Goal: Transaction & Acquisition: Purchase product/service

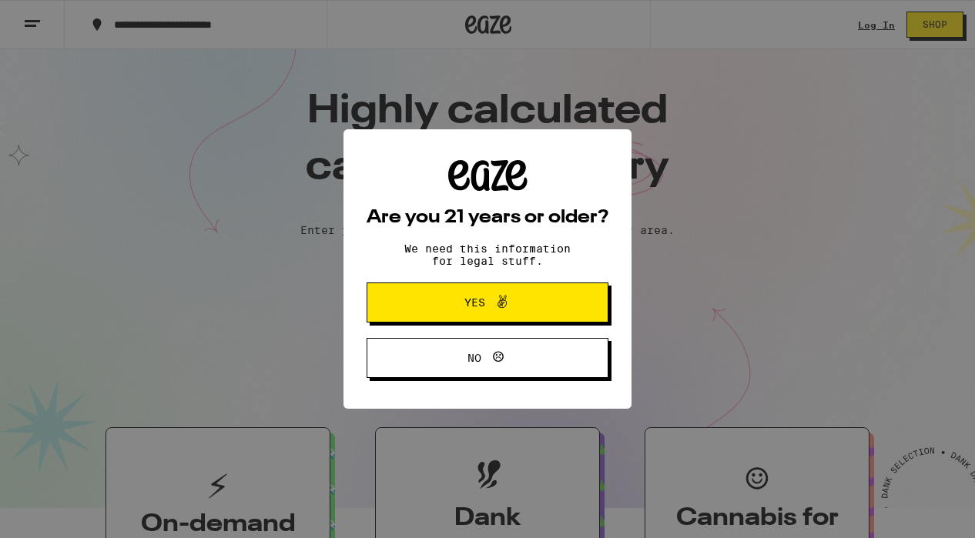
click at [491, 316] on button "Yes" at bounding box center [488, 303] width 242 height 40
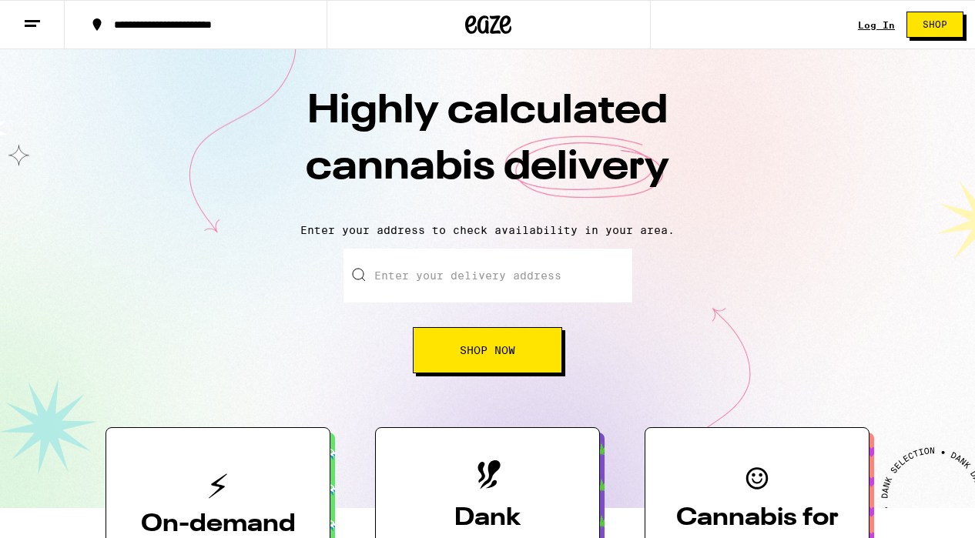
click at [882, 20] on link "Log In" at bounding box center [876, 25] width 37 height 10
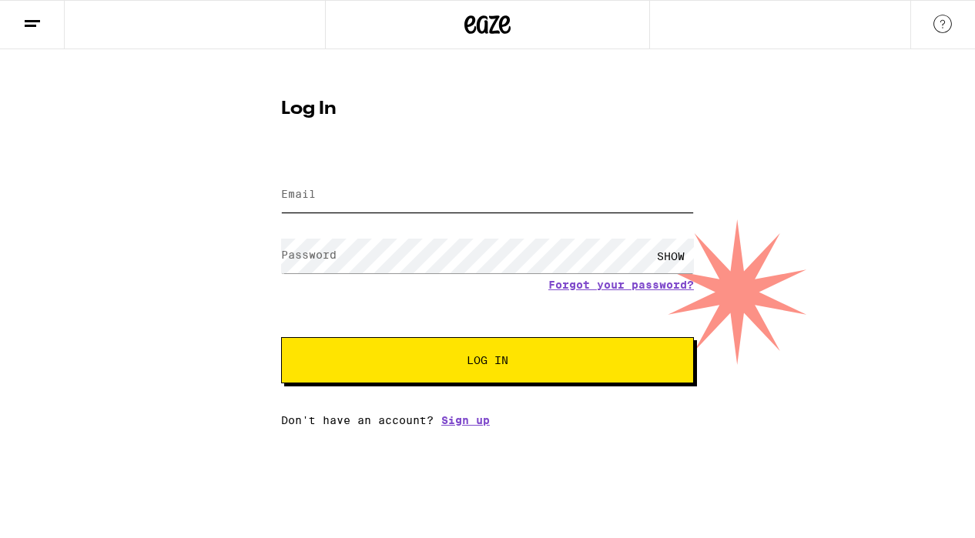
click at [381, 184] on input "Email" at bounding box center [487, 195] width 413 height 35
type input "[EMAIL_ADDRESS][DOMAIN_NAME]"
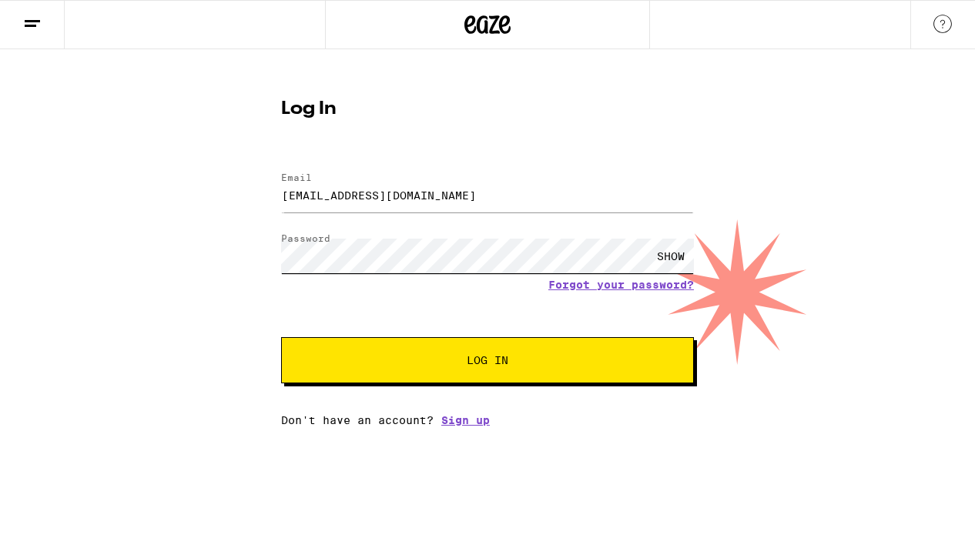
click at [281, 337] on button "Log In" at bounding box center [487, 360] width 413 height 46
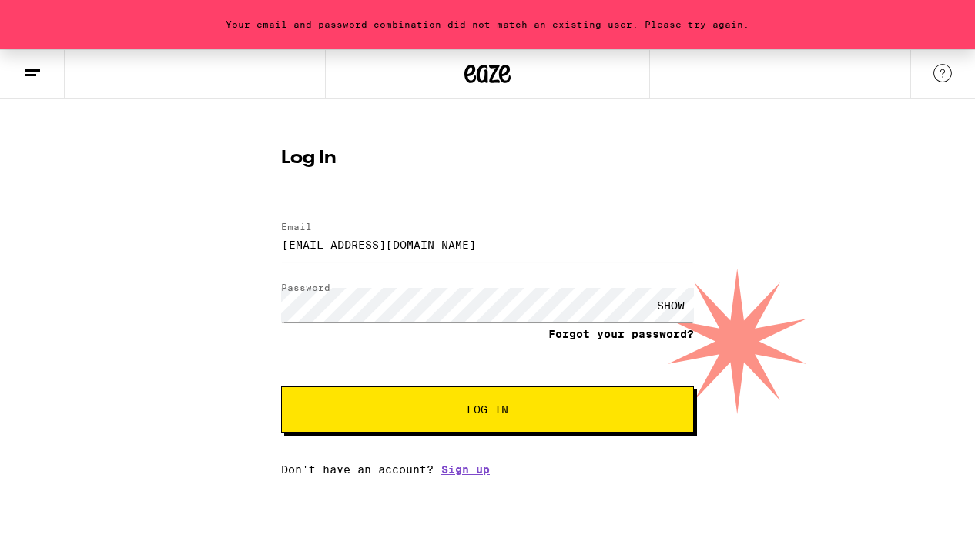
click at [618, 339] on link "Forgot your password?" at bounding box center [621, 334] width 146 height 12
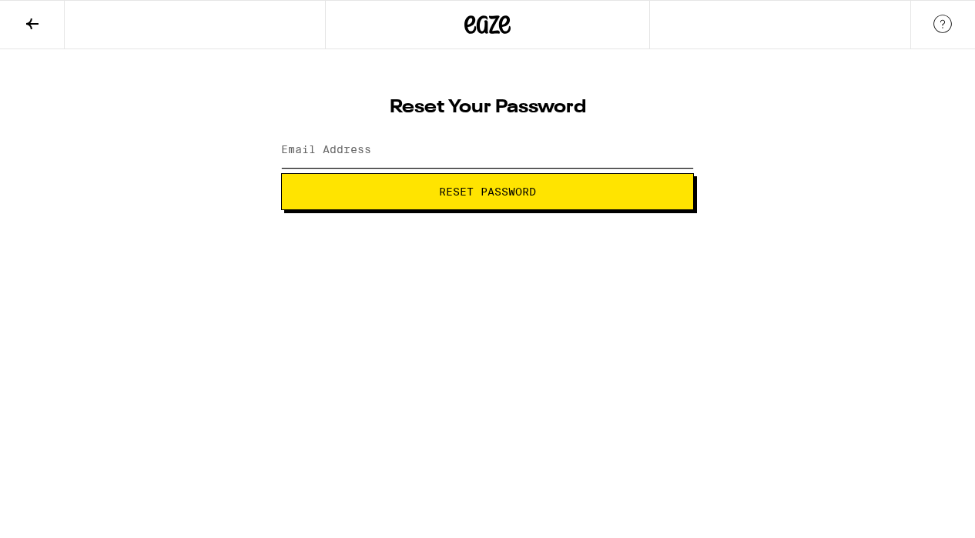
click at [443, 149] on input "Email Address" at bounding box center [487, 150] width 413 height 35
type input "[EMAIL_ADDRESS][DOMAIN_NAME]"
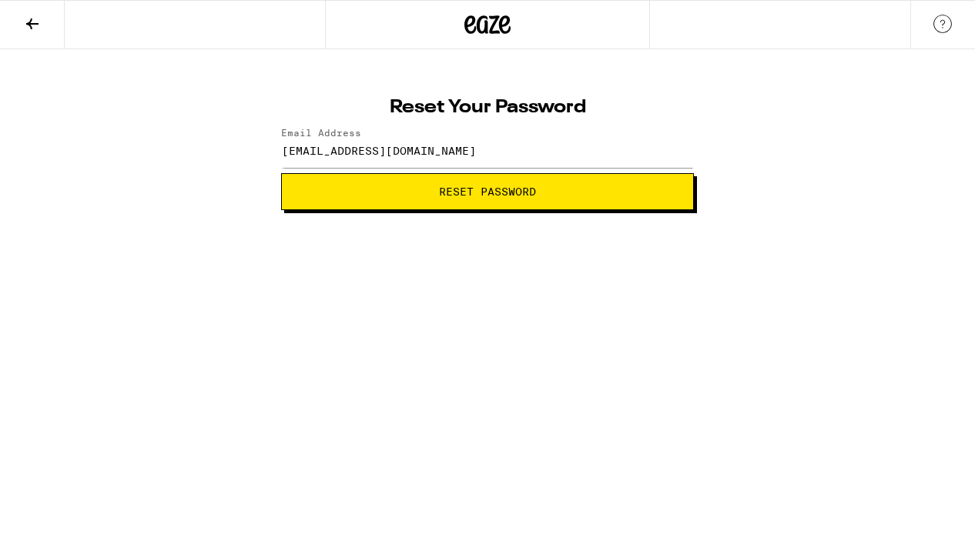
click at [451, 206] on button "Reset Password" at bounding box center [487, 191] width 413 height 37
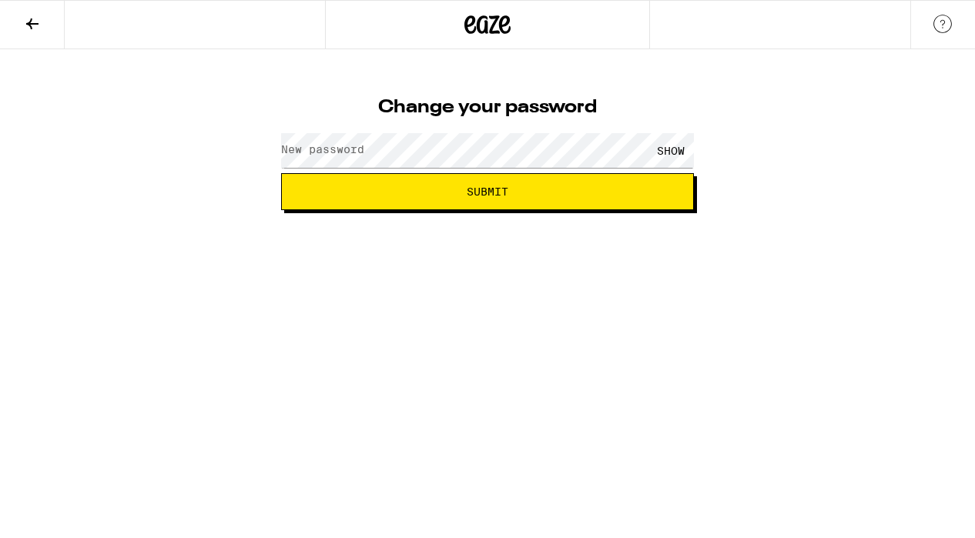
click at [347, 152] on label "New password" at bounding box center [322, 149] width 83 height 12
click at [281, 173] on button "Submit" at bounding box center [487, 191] width 413 height 37
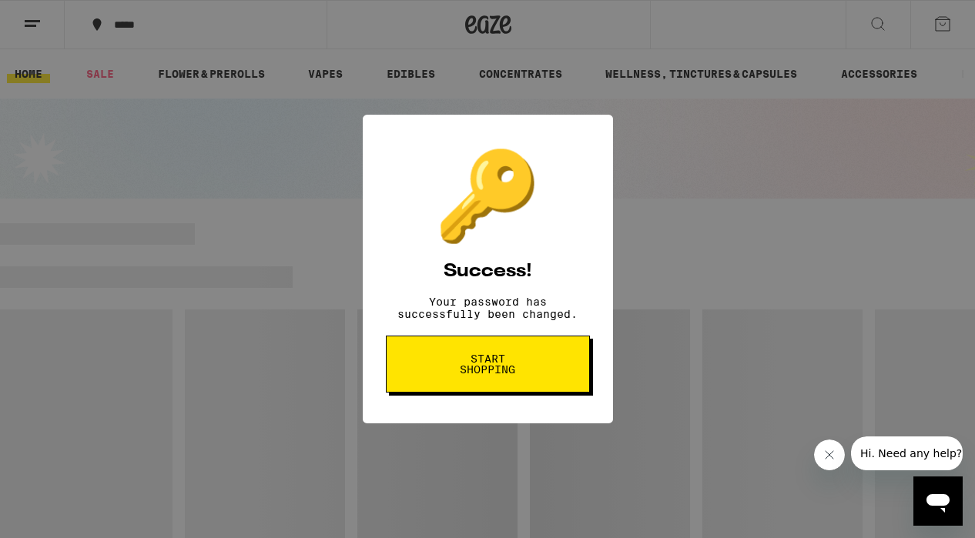
click at [495, 360] on span "Start shopping" at bounding box center [487, 364] width 79 height 22
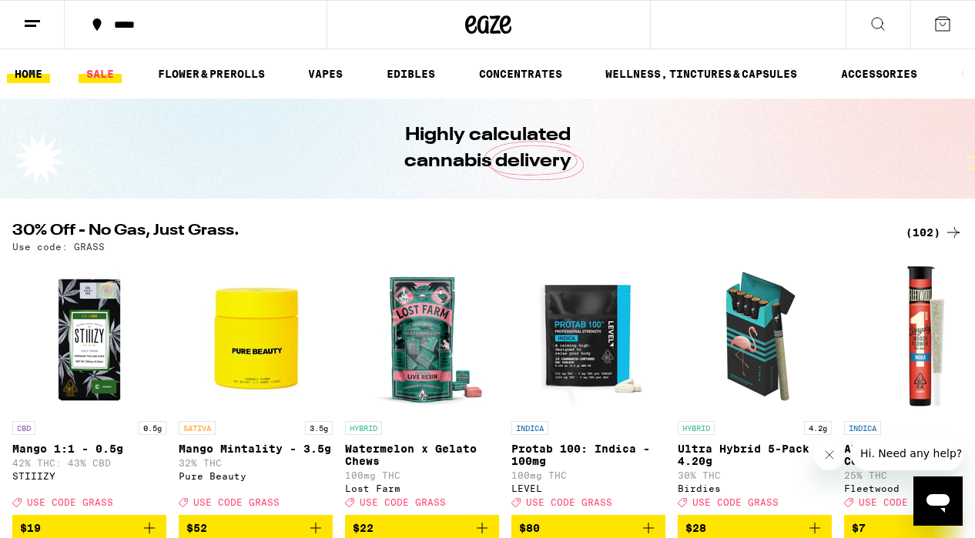
click at [103, 74] on link "SALE" at bounding box center [100, 74] width 43 height 18
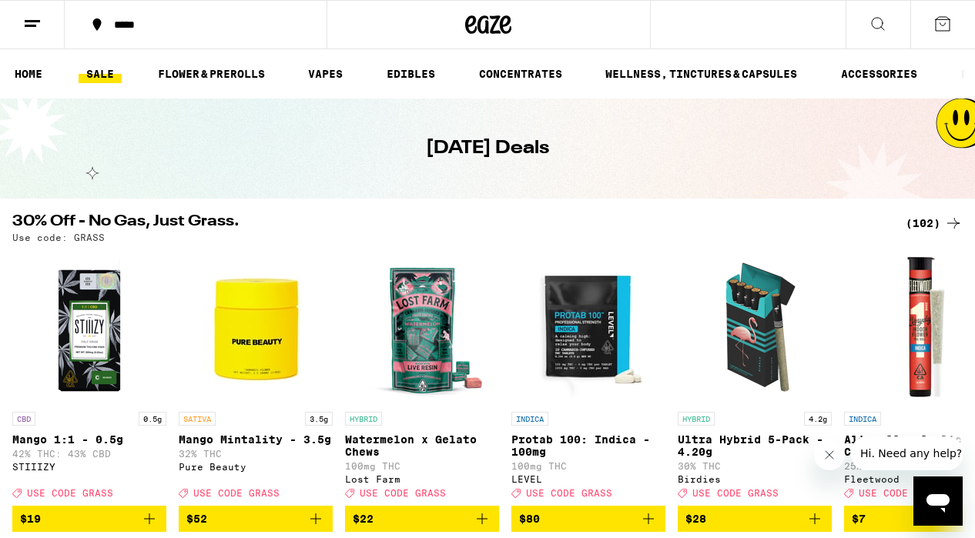
click at [864, 23] on button at bounding box center [878, 25] width 65 height 49
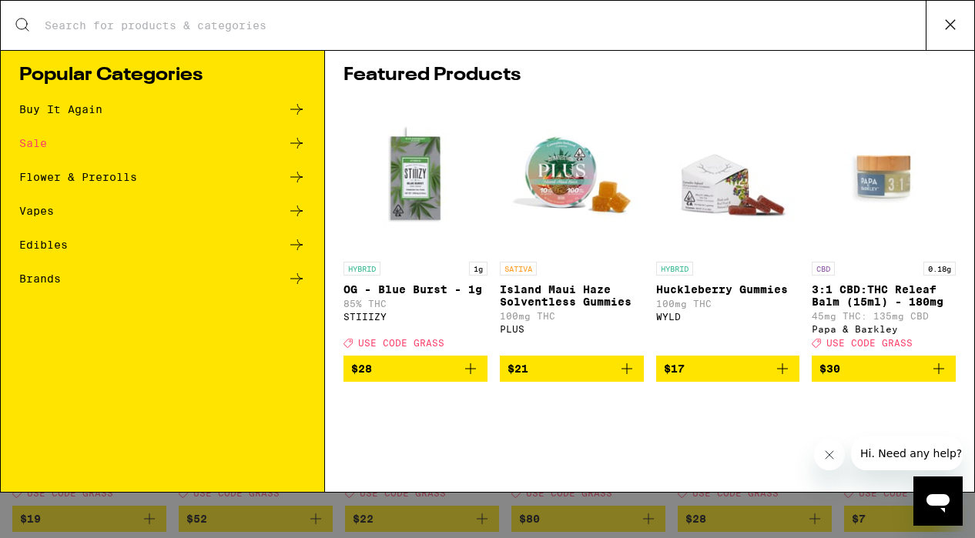
click at [728, 27] on input "Search for Products" at bounding box center [485, 25] width 882 height 14
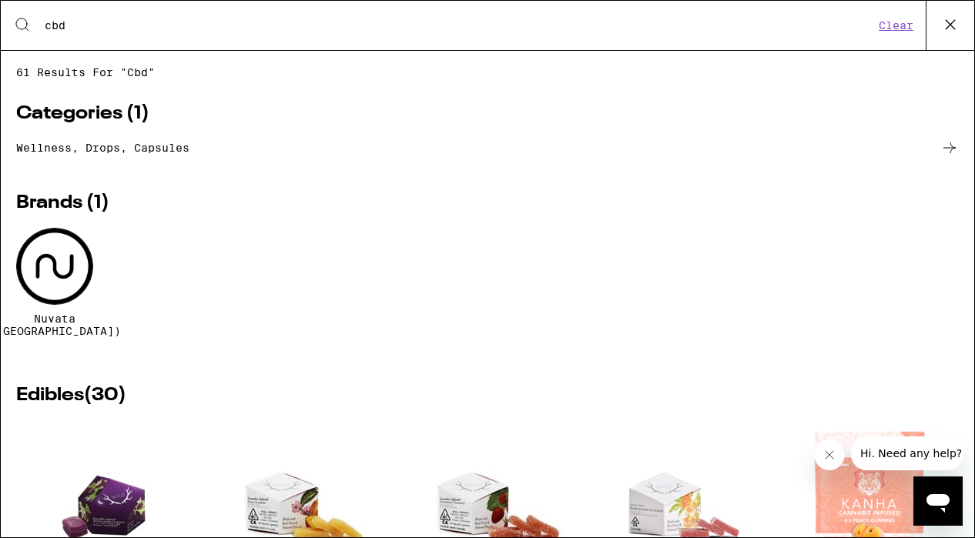
type input "cbd"
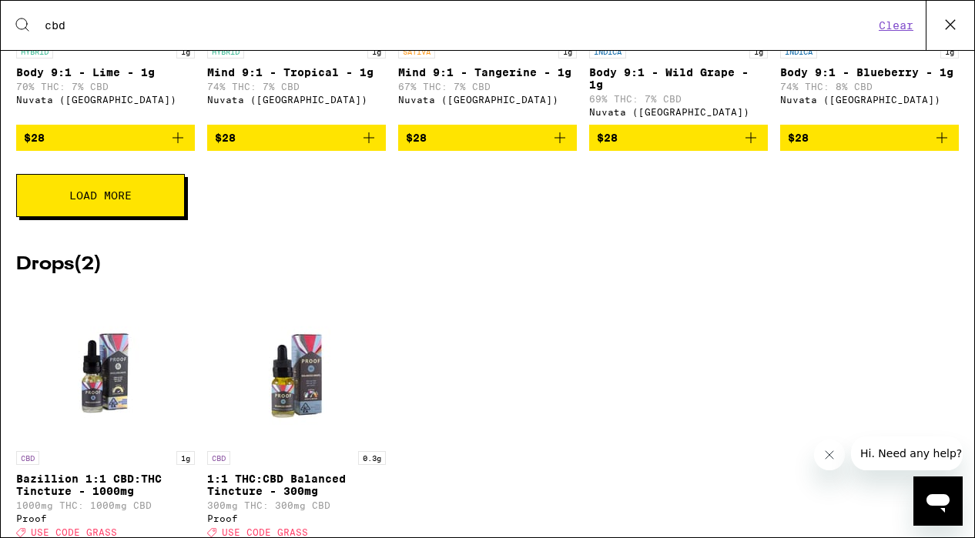
scroll to position [2239, 0]
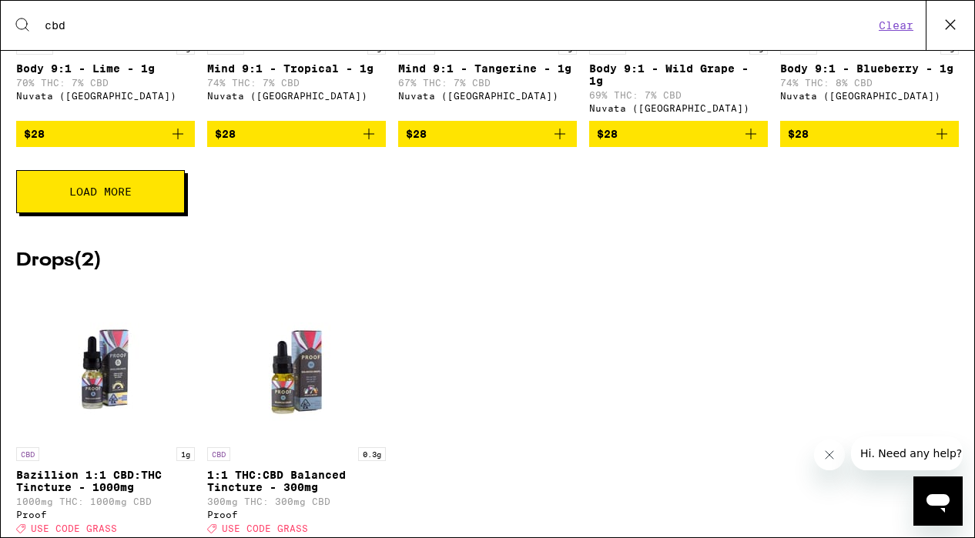
click at [100, 213] on button "Load More" at bounding box center [100, 191] width 169 height 43
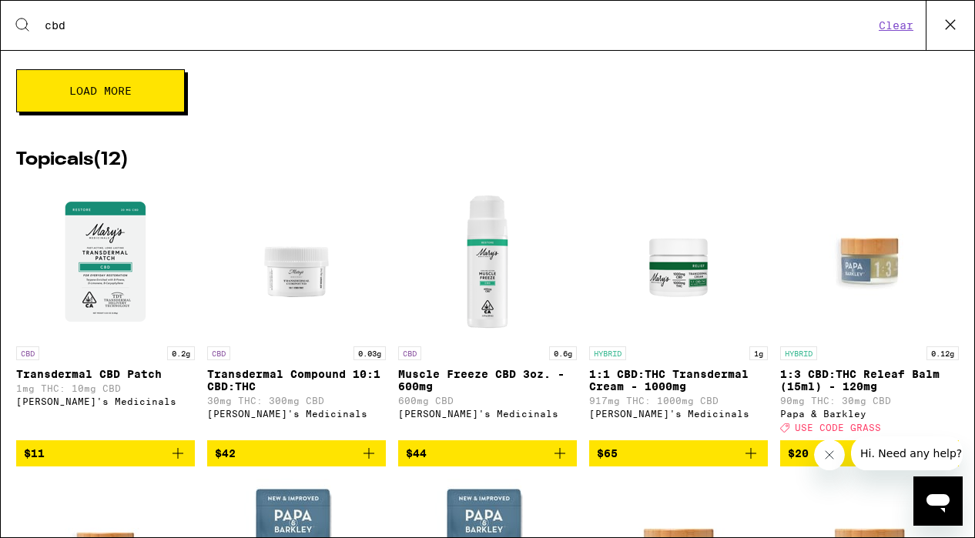
scroll to position [0, 0]
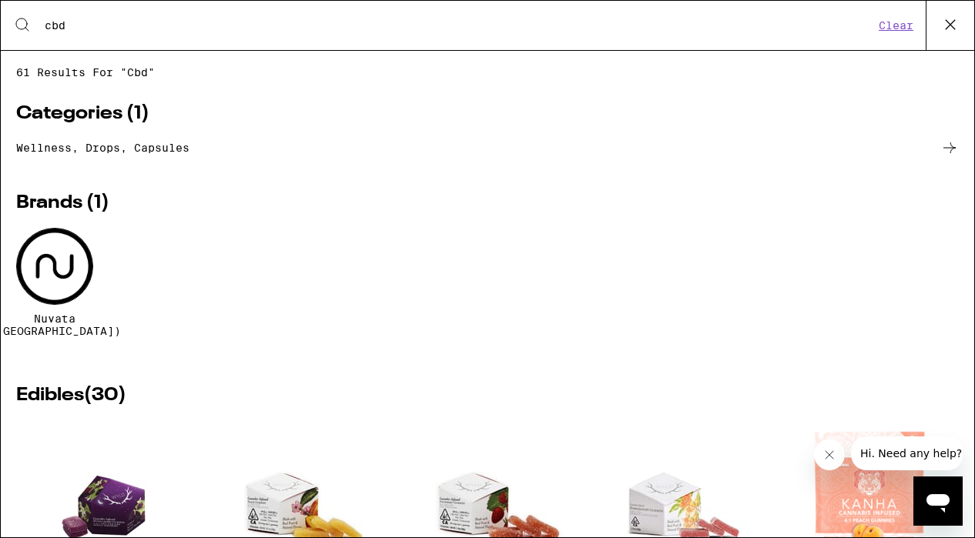
click at [146, 33] on div "Search for Products cbd Clear" at bounding box center [487, 25] width 973 height 49
click at [937, 23] on button at bounding box center [950, 25] width 49 height 49
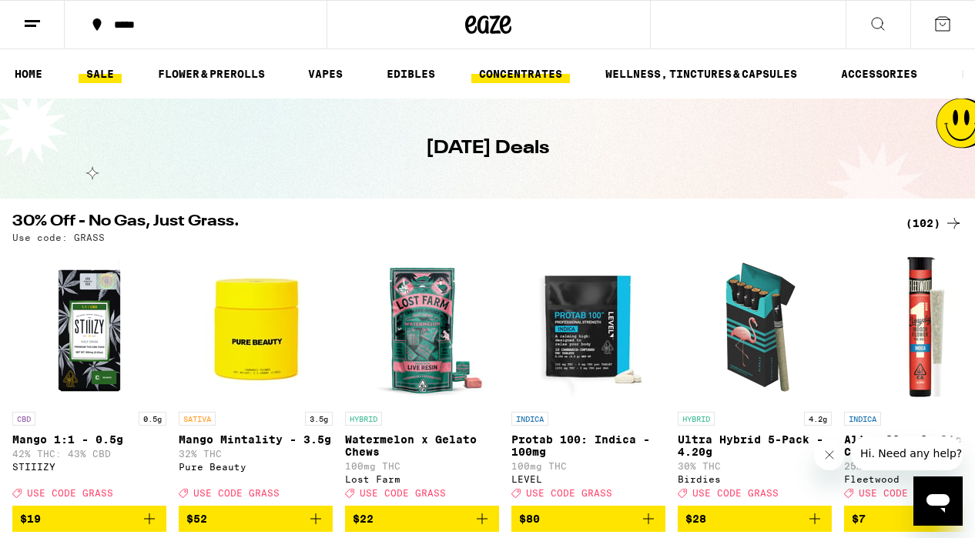
click at [531, 75] on link "CONCENTRATES" at bounding box center [520, 74] width 99 height 18
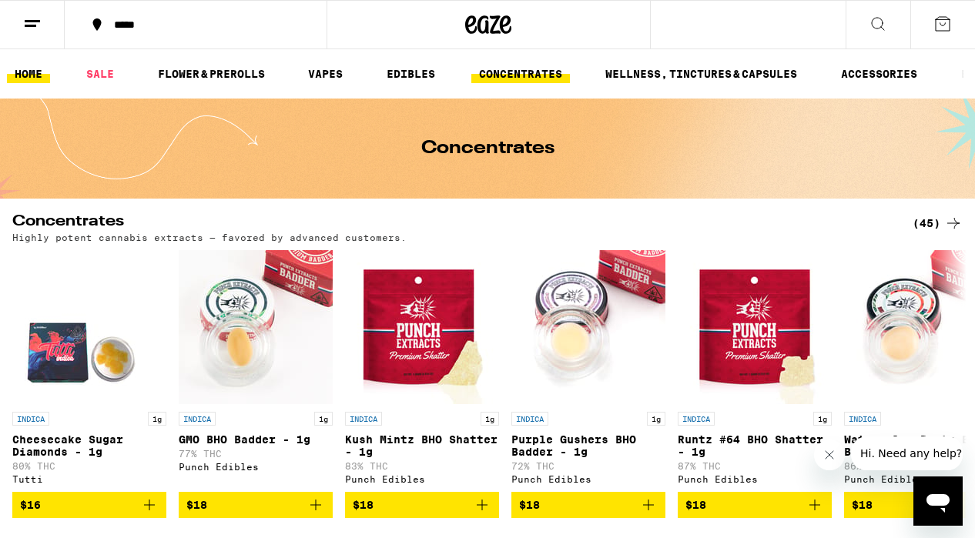
click at [32, 74] on link "HOME" at bounding box center [28, 74] width 43 height 18
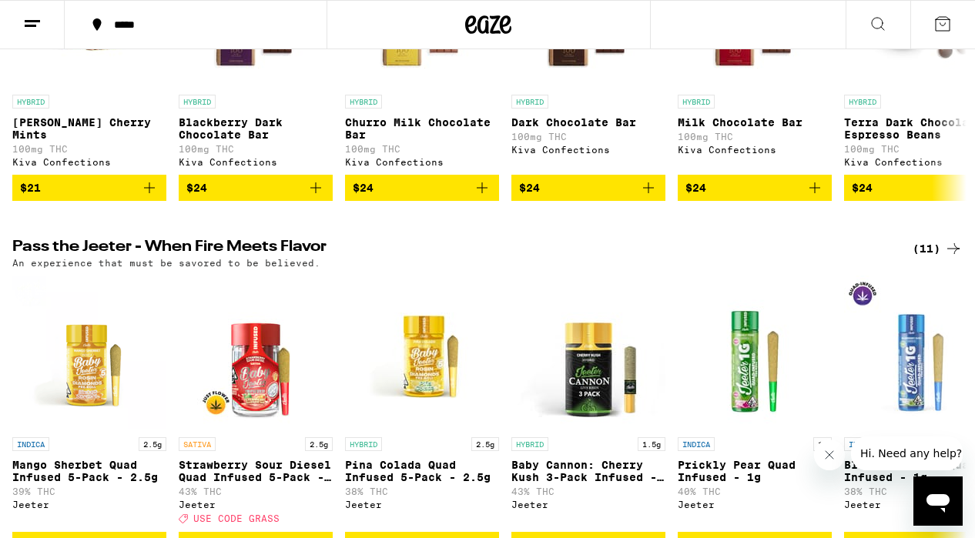
scroll to position [677, 0]
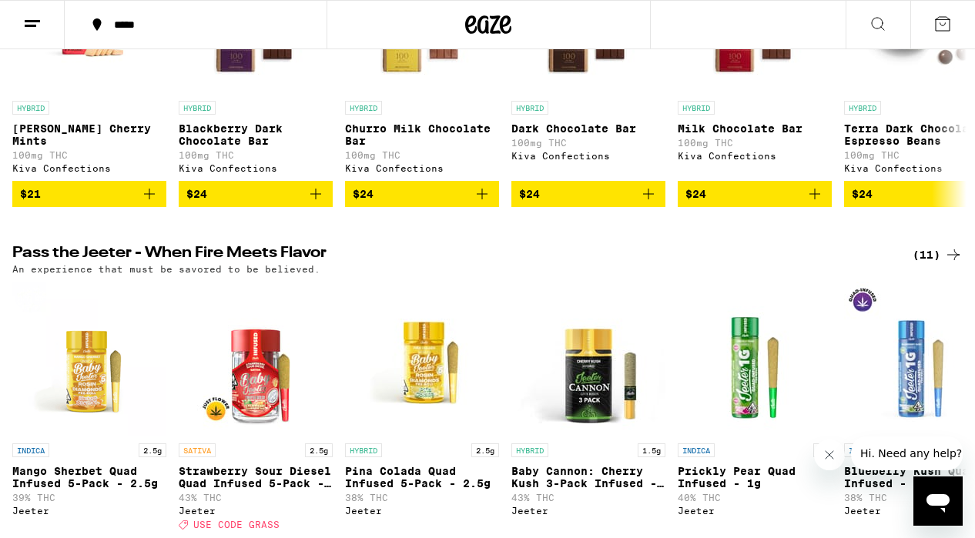
click at [134, 29] on div "*****" at bounding box center [204, 24] width 197 height 11
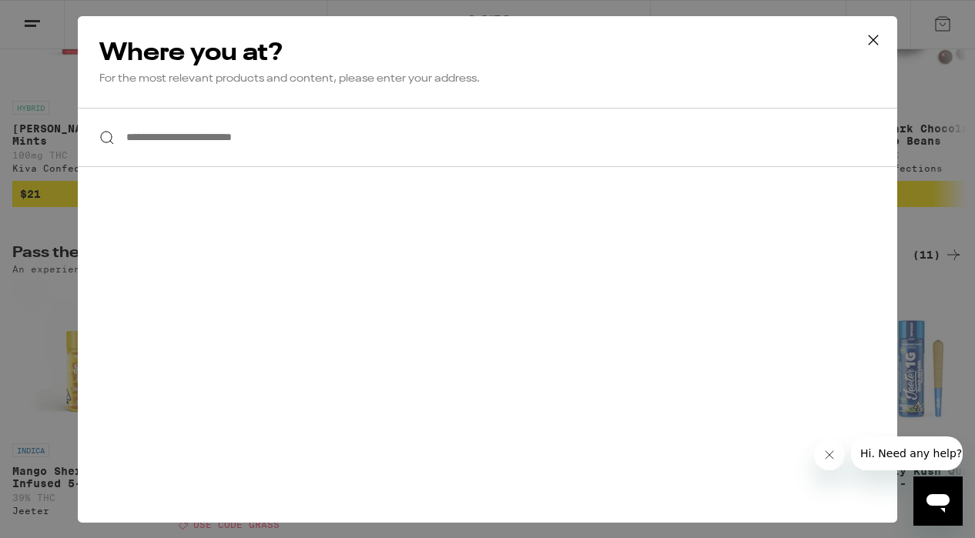
click at [223, 146] on input "**********" at bounding box center [487, 137] width 819 height 59
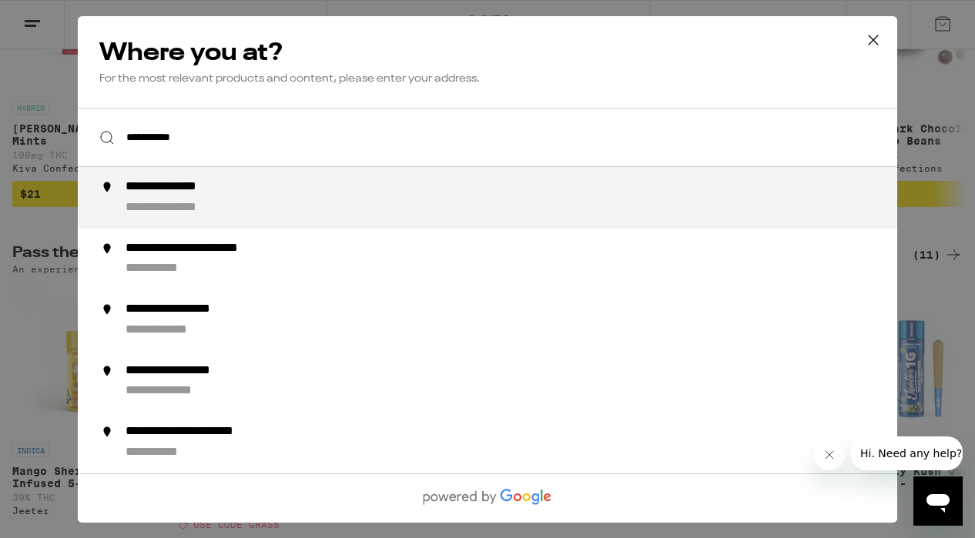
click at [222, 196] on div "**********" at bounding box center [185, 187] width 119 height 16
type input "**********"
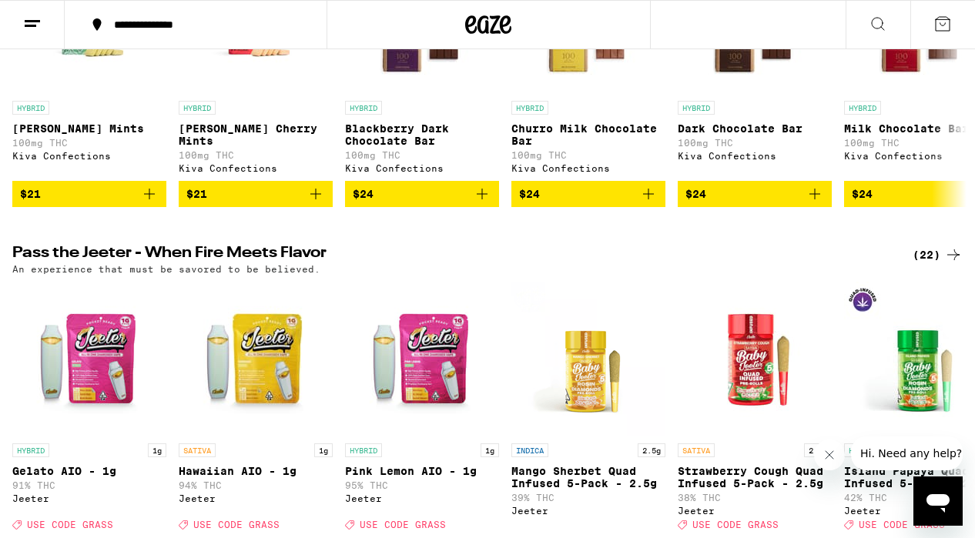
click at [879, 35] on button at bounding box center [878, 25] width 65 height 49
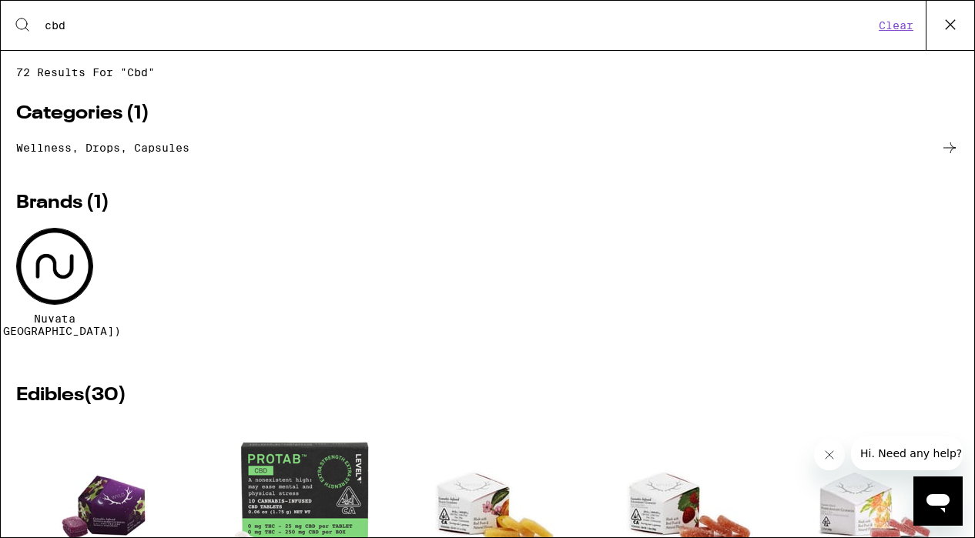
type input "cbd"
click at [936, 21] on button at bounding box center [950, 25] width 49 height 49
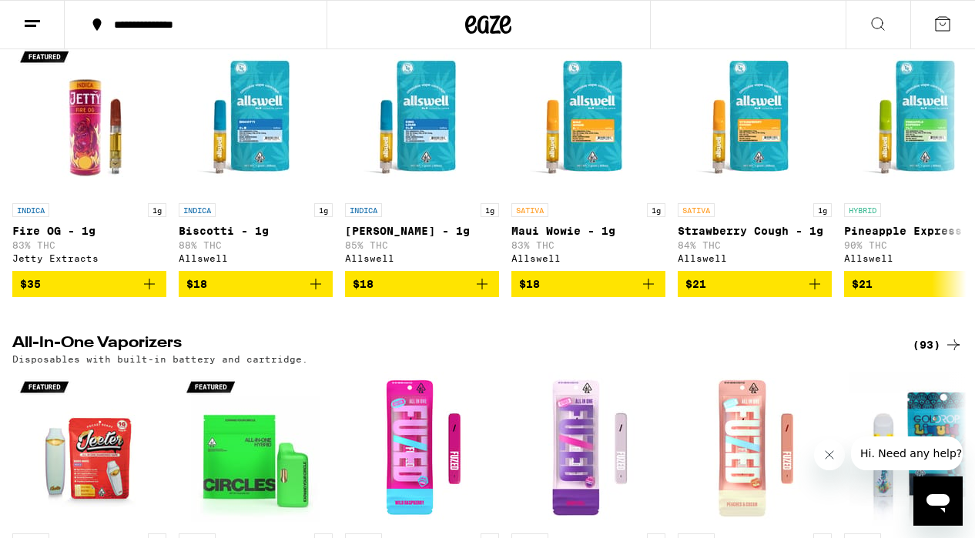
scroll to position [2678, 0]
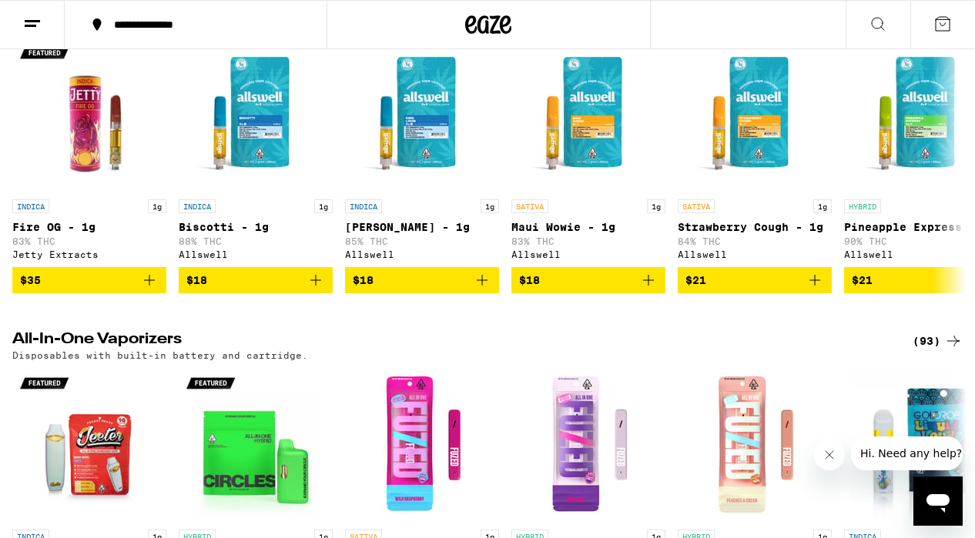
click at [943, 20] on div "(85)" at bounding box center [938, 11] width 50 height 18
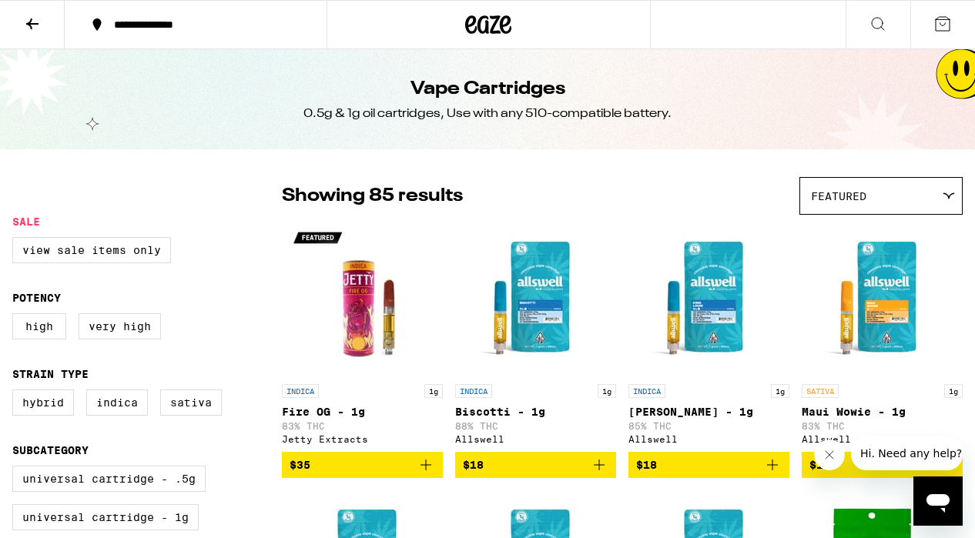
click at [24, 18] on icon at bounding box center [32, 24] width 18 height 18
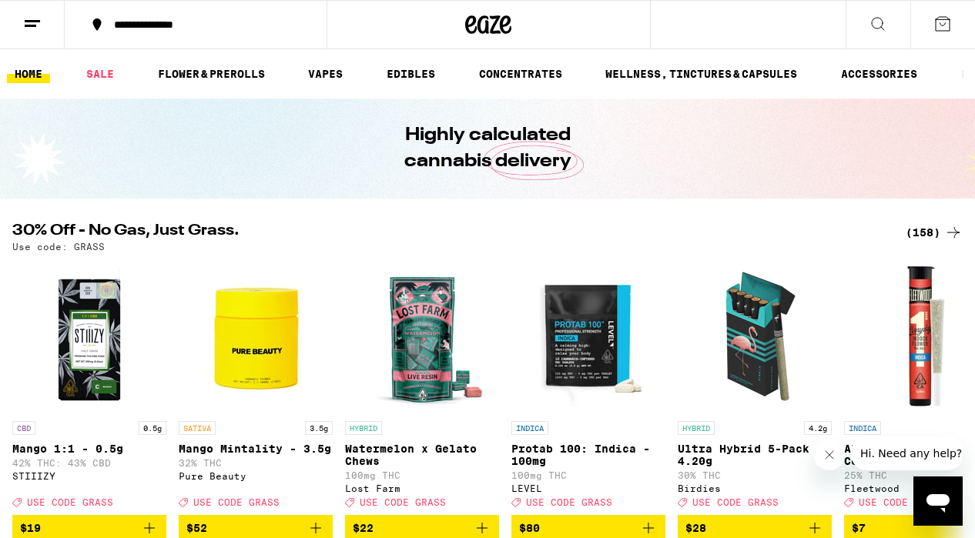
click at [879, 24] on icon at bounding box center [878, 24] width 18 height 18
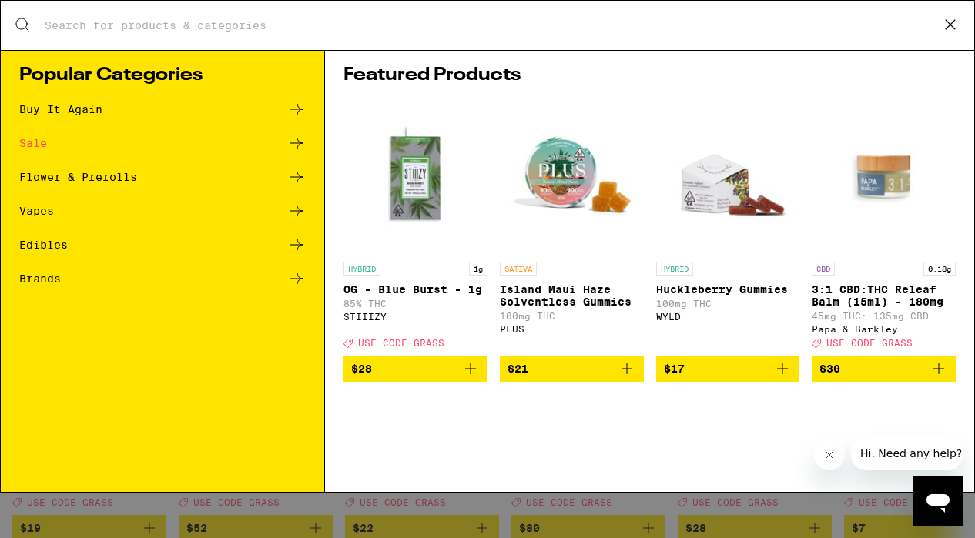
click at [731, 22] on input "Search for Products" at bounding box center [485, 25] width 882 height 14
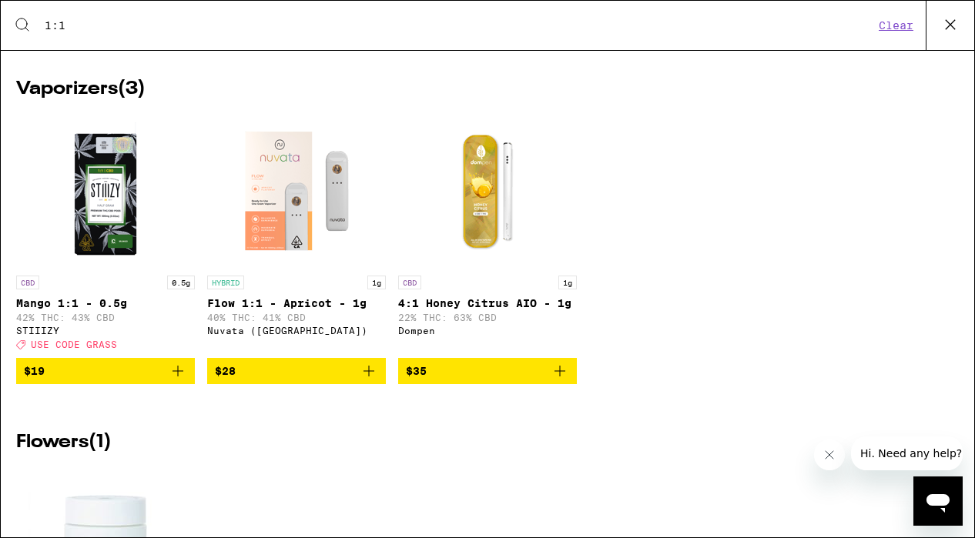
scroll to position [1067, 0]
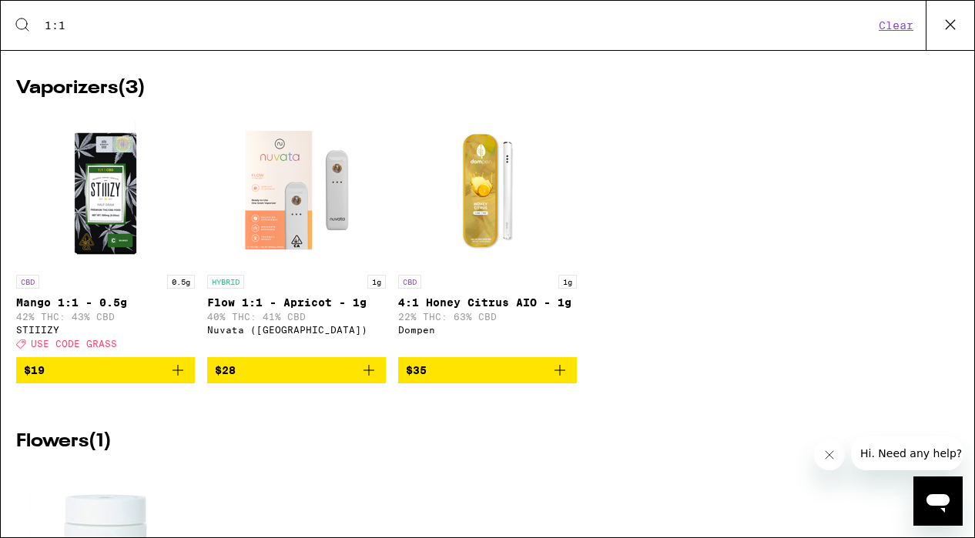
type input "1:1"
click at [87, 242] on img "Open page for Mango 1:1 - 0.5g from STIIIZY" at bounding box center [105, 190] width 154 height 154
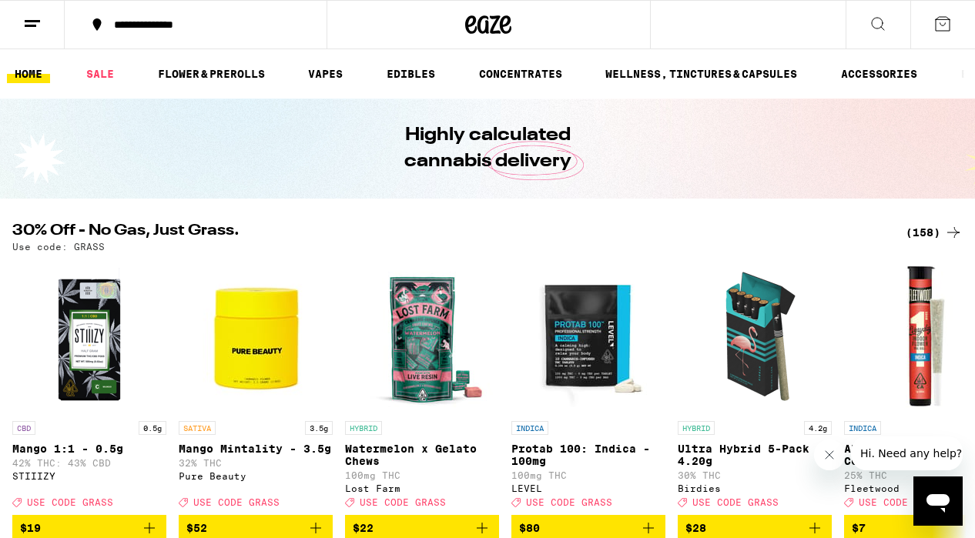
click at [869, 22] on icon at bounding box center [878, 24] width 18 height 18
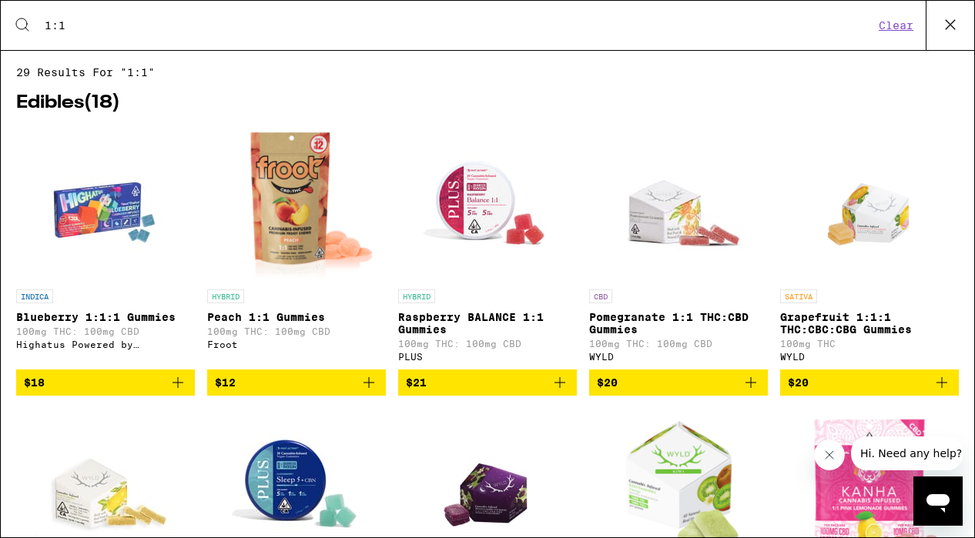
click at [939, 12] on button at bounding box center [950, 25] width 49 height 49
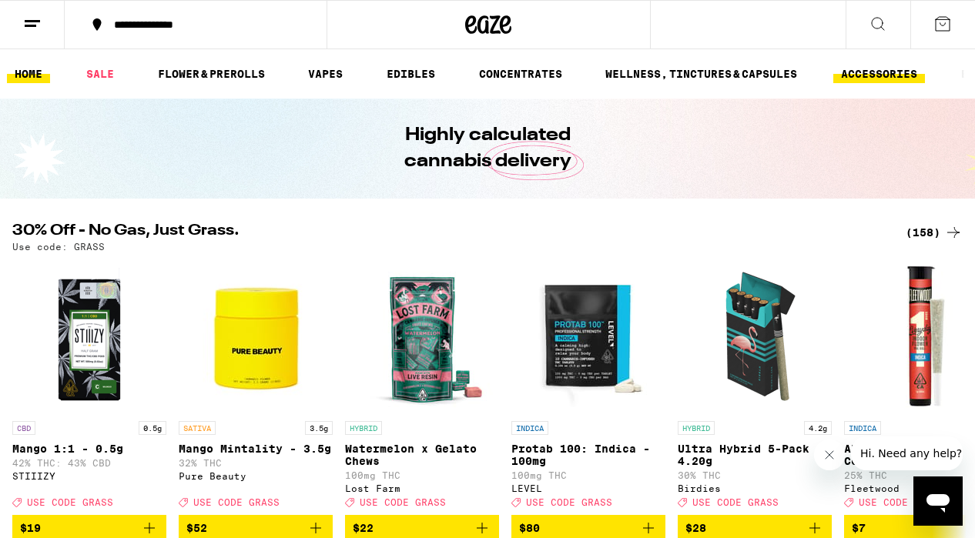
click at [852, 72] on link "ACCESSORIES" at bounding box center [879, 74] width 92 height 18
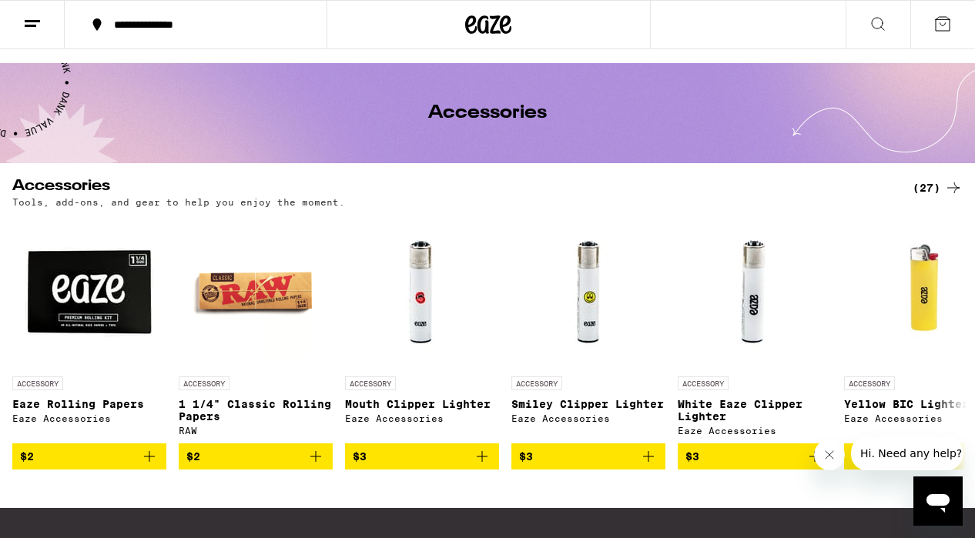
scroll to position [32, 0]
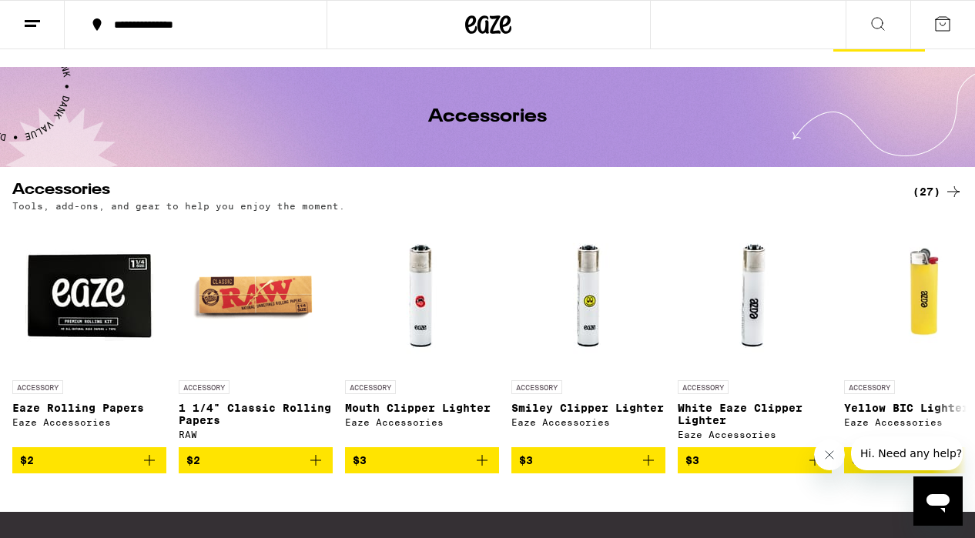
click at [931, 183] on div "(27)" at bounding box center [938, 192] width 50 height 18
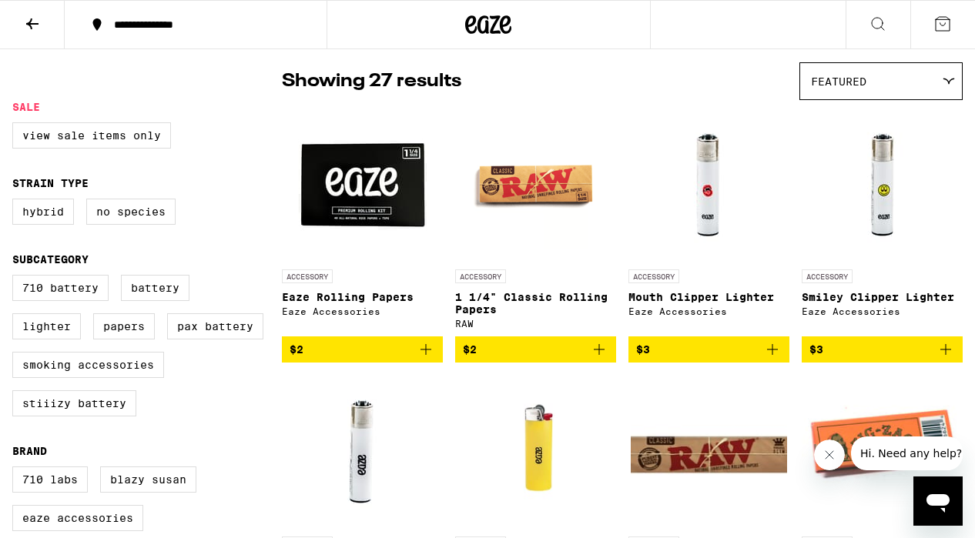
scroll to position [82, 0]
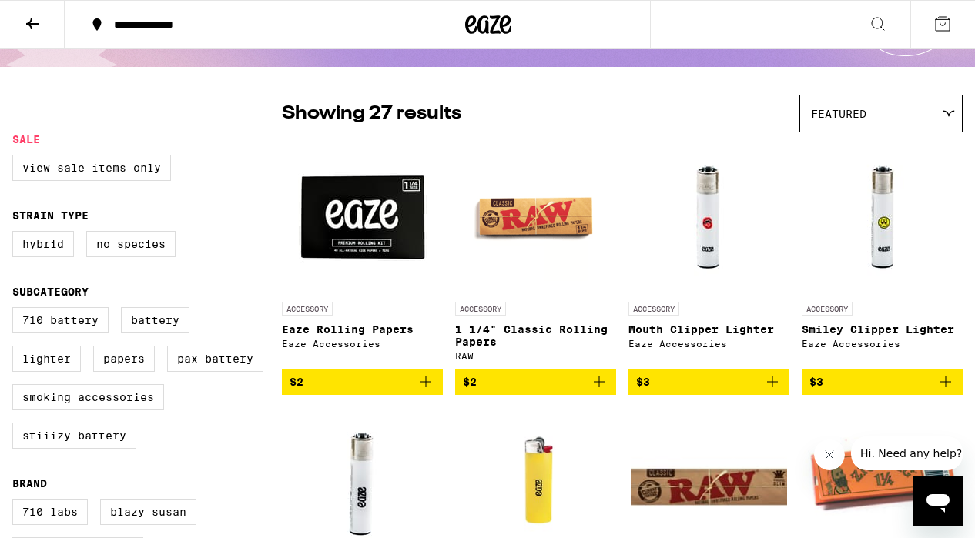
click at [39, 20] on icon at bounding box center [32, 24] width 18 height 18
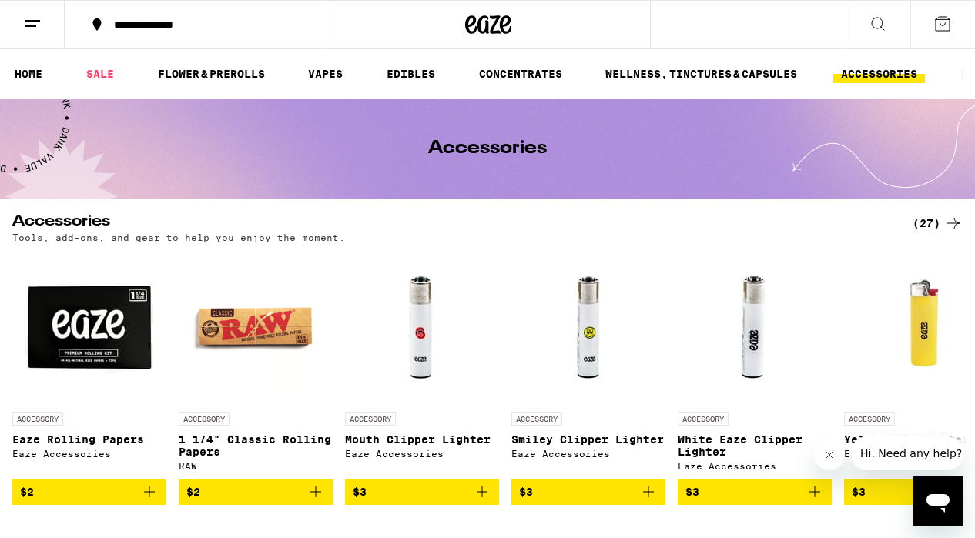
click at [892, 30] on button at bounding box center [878, 25] width 65 height 49
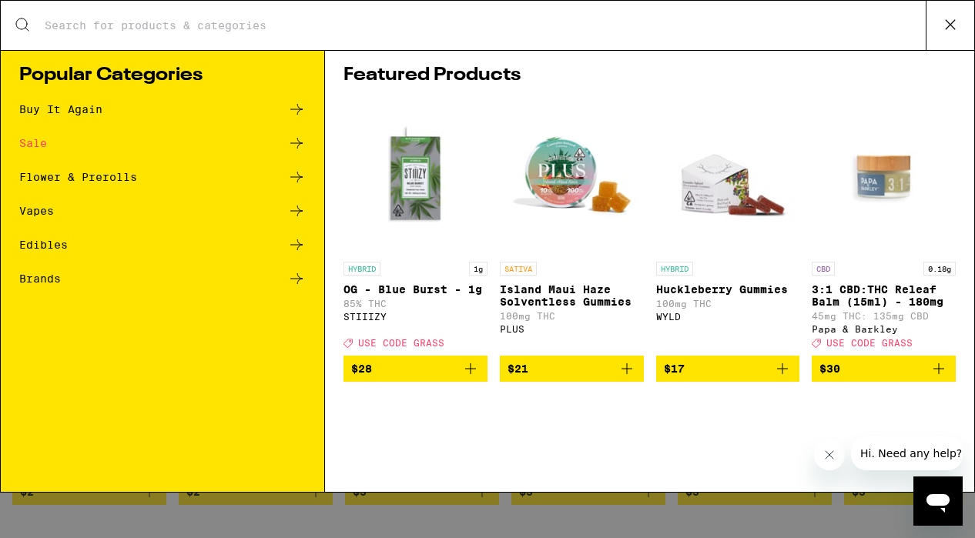
click at [540, 23] on input "Search for Products" at bounding box center [485, 25] width 882 height 14
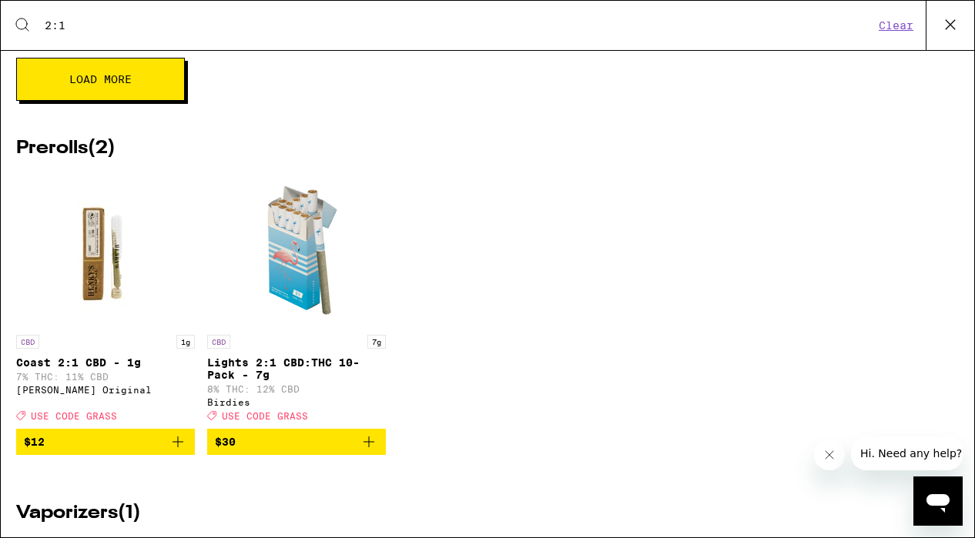
scroll to position [668, 0]
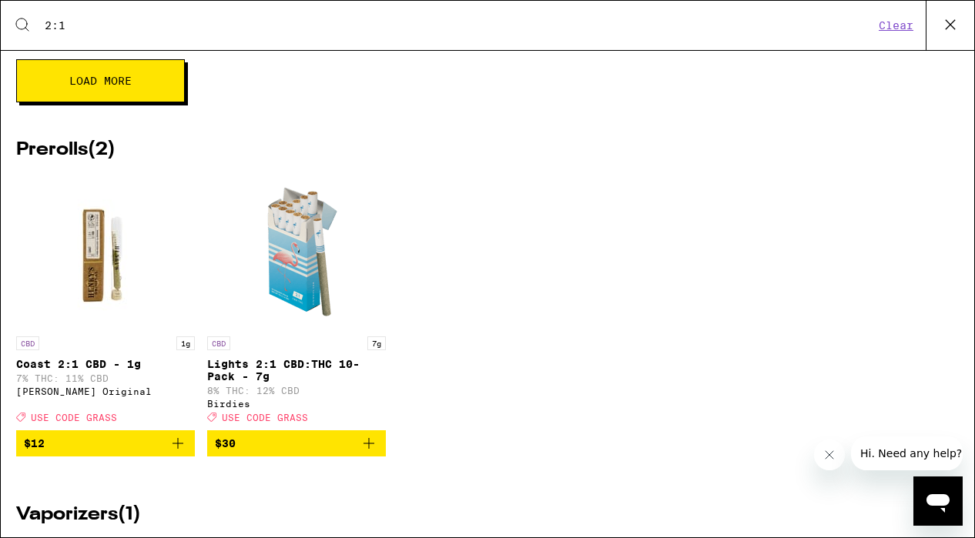
click at [342, 453] on span "$30" at bounding box center [296, 443] width 163 height 18
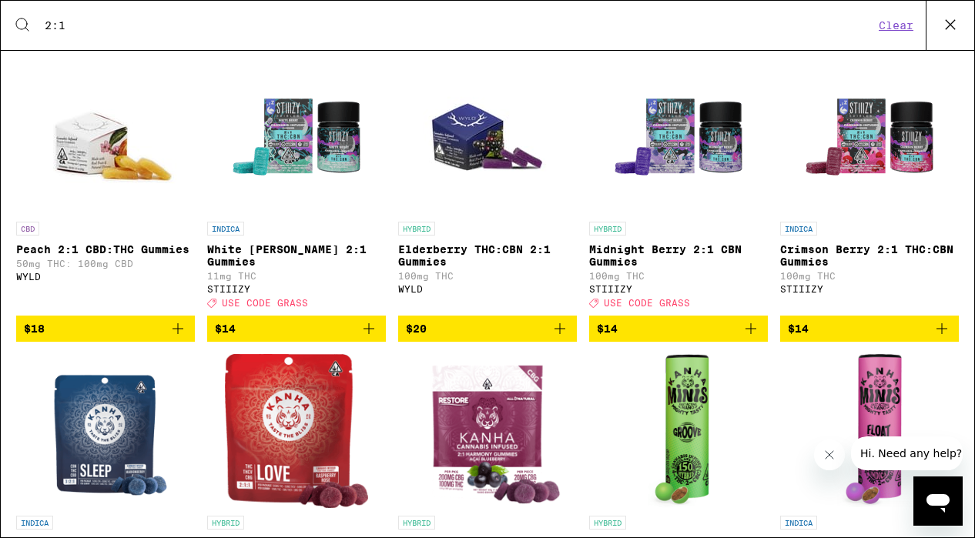
scroll to position [0, 0]
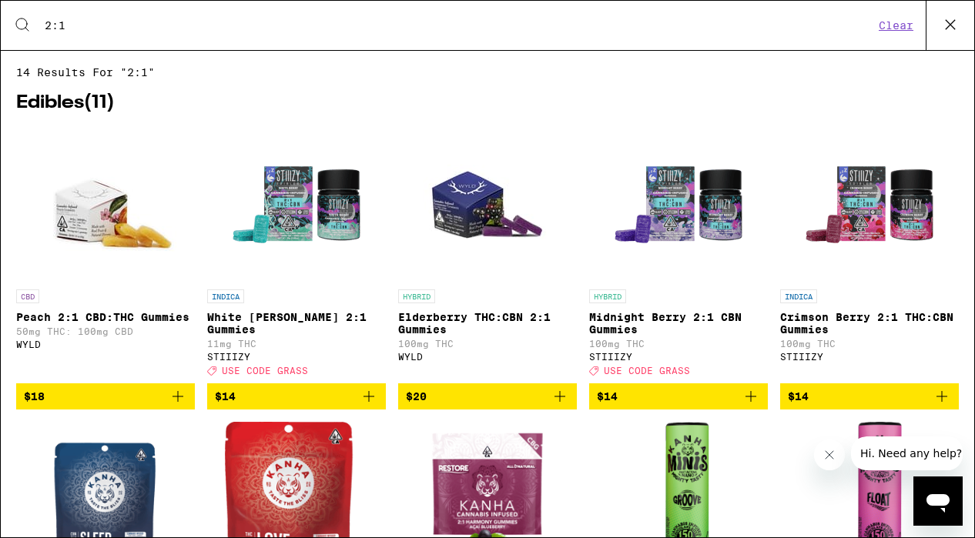
click at [226, 32] on input "2:1" at bounding box center [459, 25] width 830 height 14
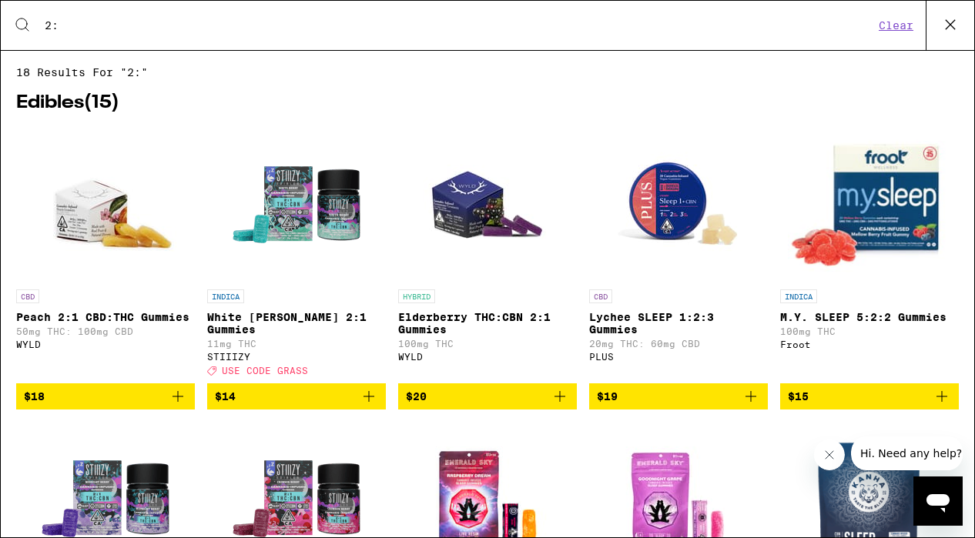
type input "2"
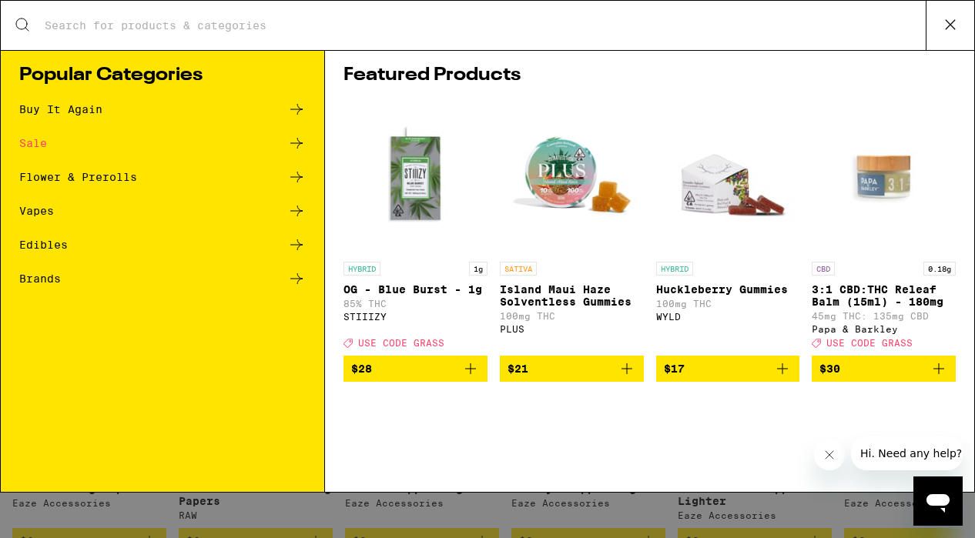
click at [943, 16] on icon at bounding box center [950, 24] width 23 height 23
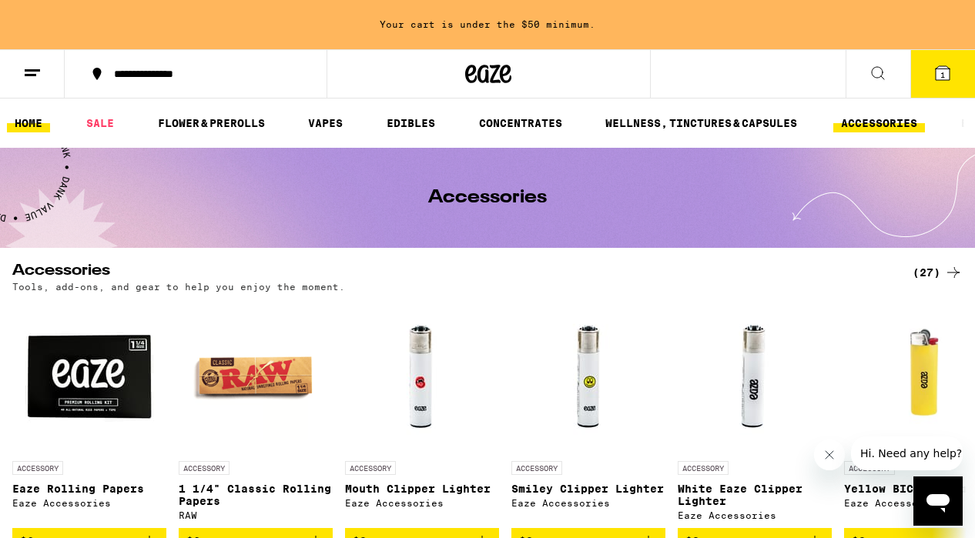
click at [29, 127] on link "HOME" at bounding box center [28, 123] width 43 height 18
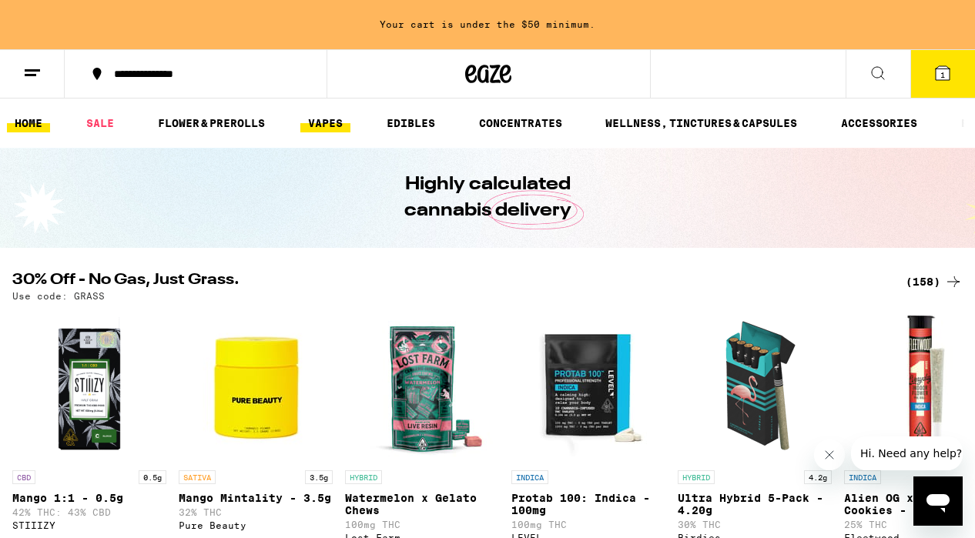
click at [323, 116] on link "VAPES" at bounding box center [325, 123] width 50 height 18
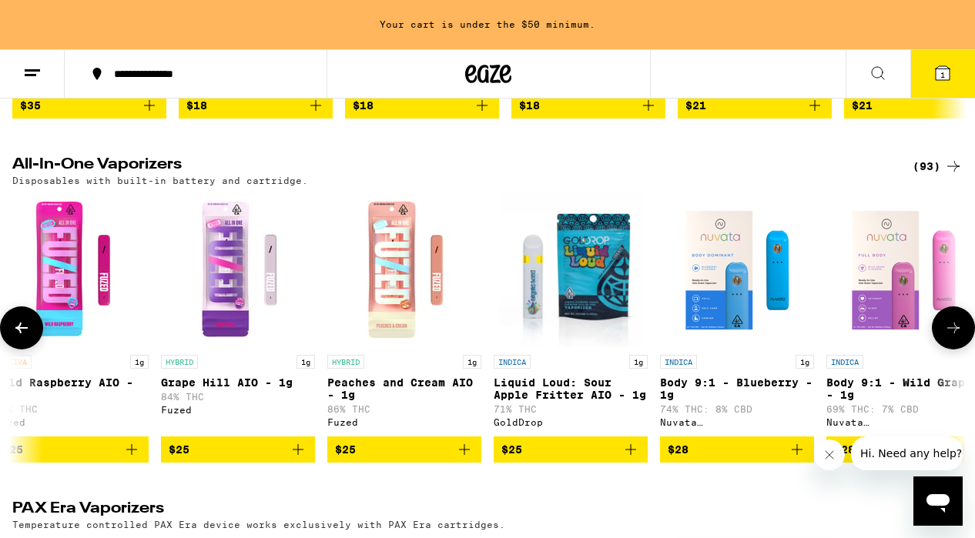
scroll to position [0, 365]
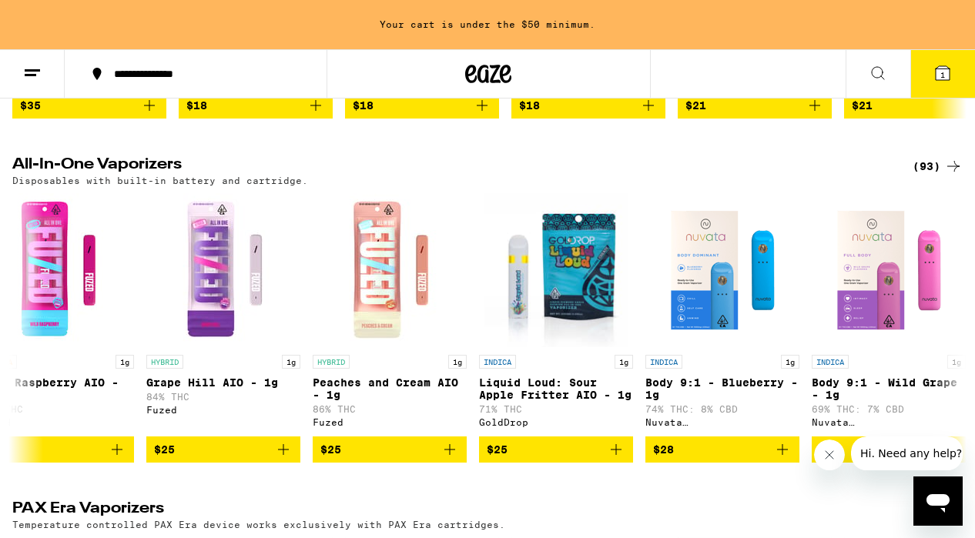
click at [918, 170] on div "(93)" at bounding box center [938, 166] width 50 height 18
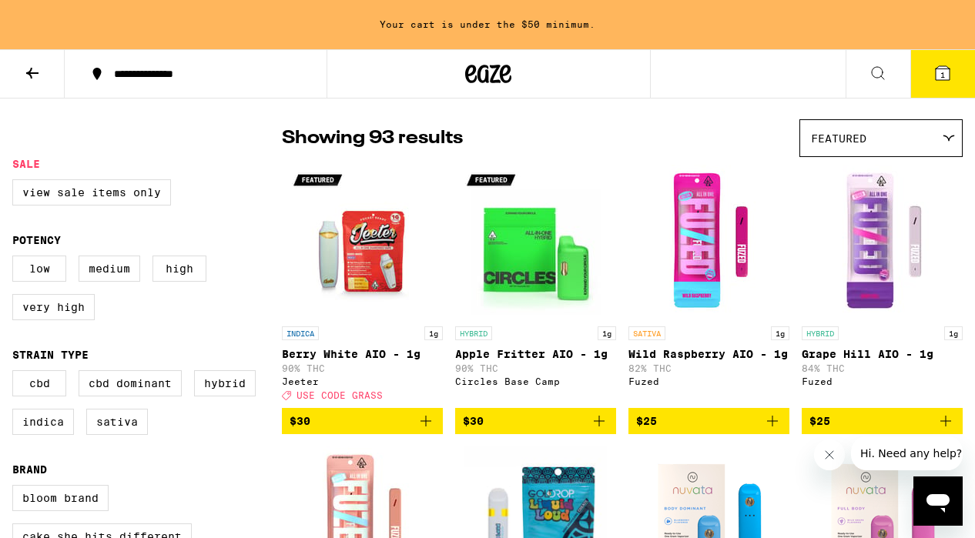
scroll to position [124, 0]
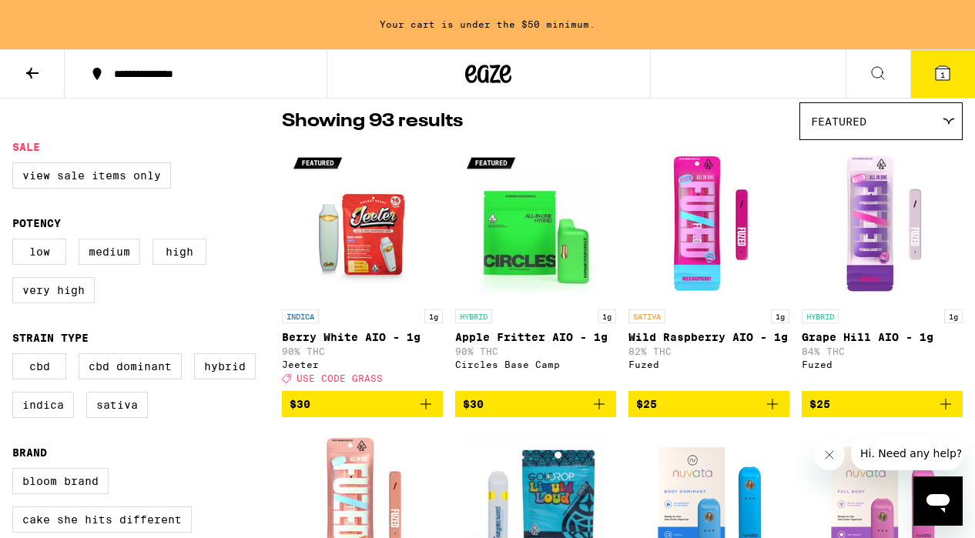
click at [551, 237] on img "Open page for Apple Fritter AIO - 1g from Circles Base Camp" at bounding box center [536, 225] width 154 height 154
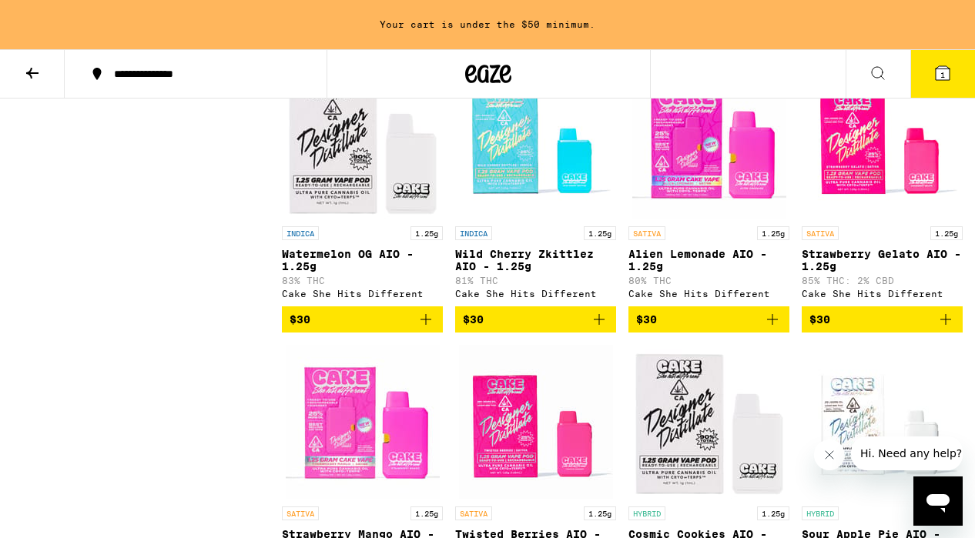
scroll to position [1611, 0]
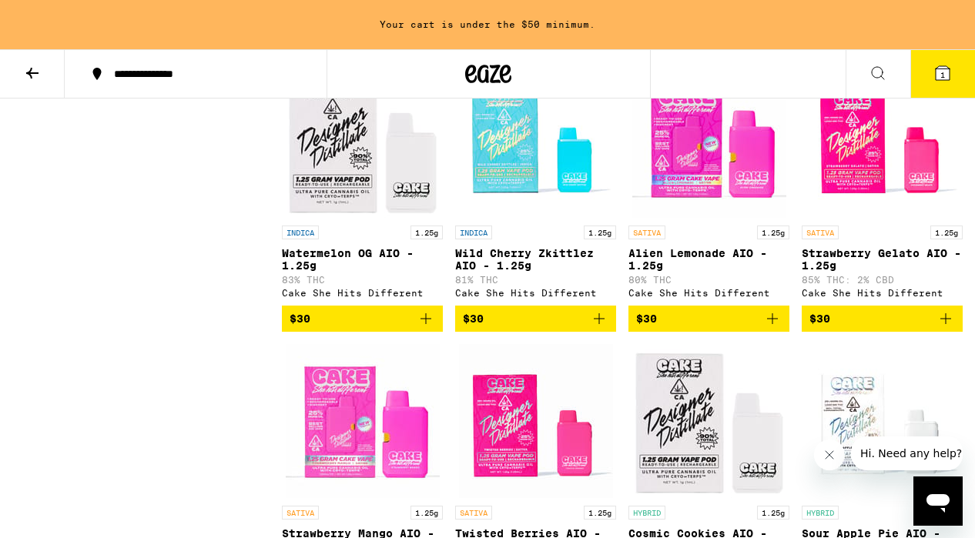
click at [692, 185] on img "Open page for Alien Lemonade AIO - 1.25g from Cake She Hits Different" at bounding box center [709, 141] width 154 height 154
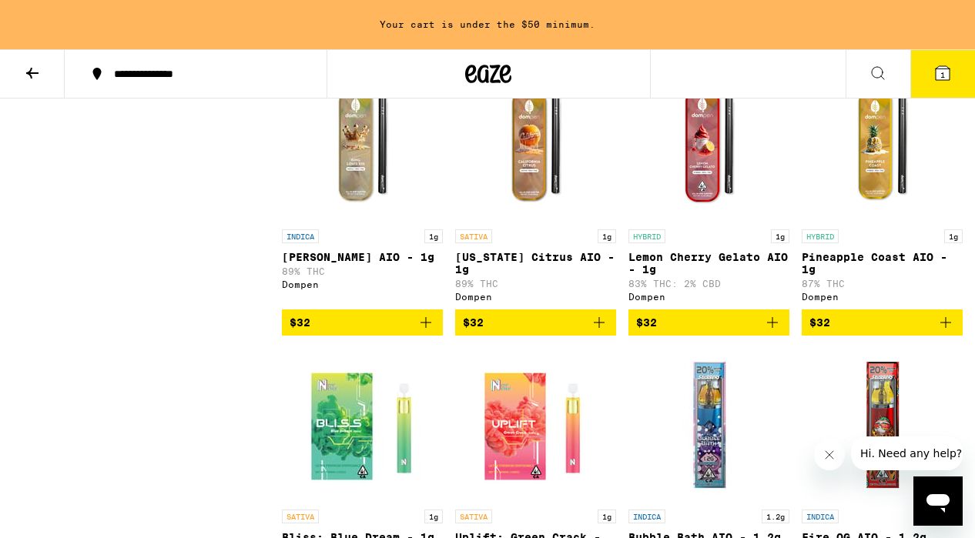
scroll to position [3295, 0]
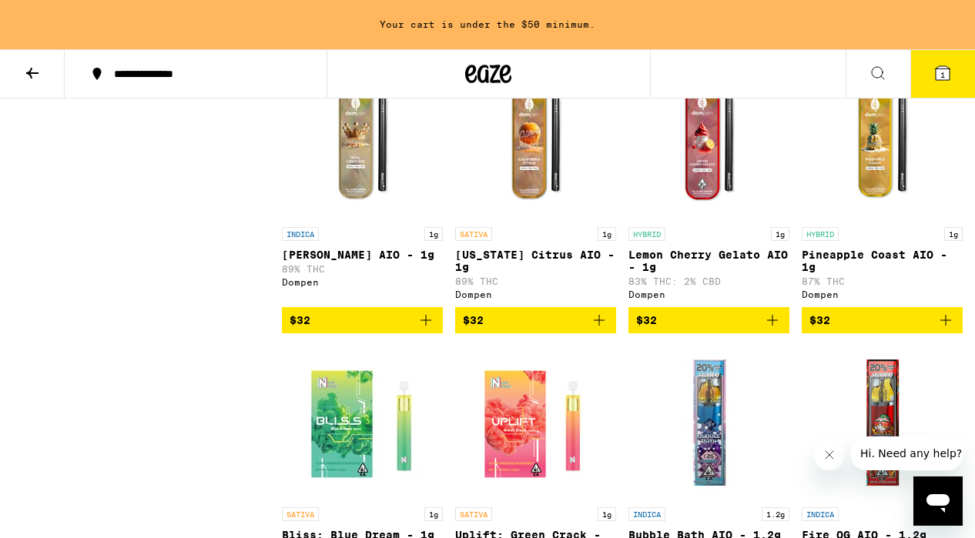
click at [349, 203] on img "Open page for King Louis XIII AIO - 1g from Dompen" at bounding box center [363, 142] width 154 height 154
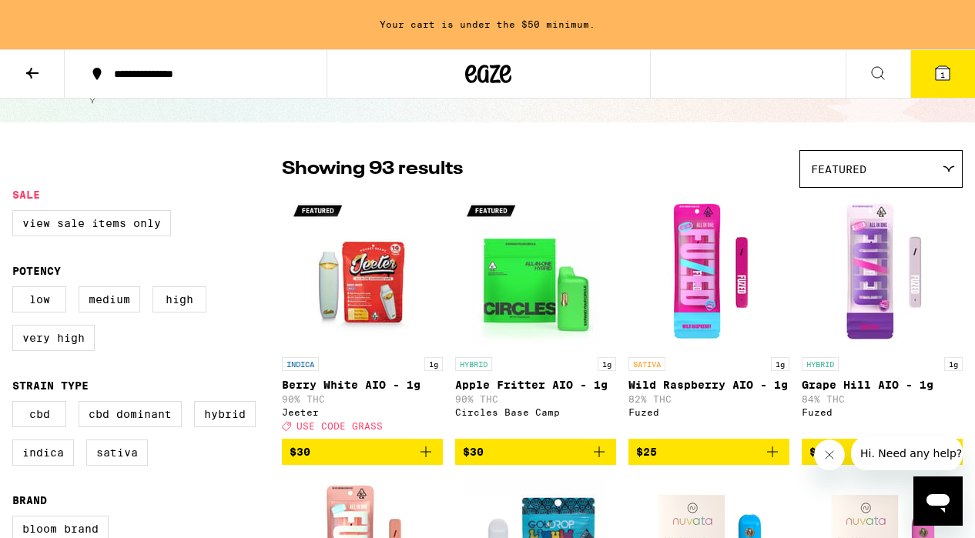
scroll to position [79, 0]
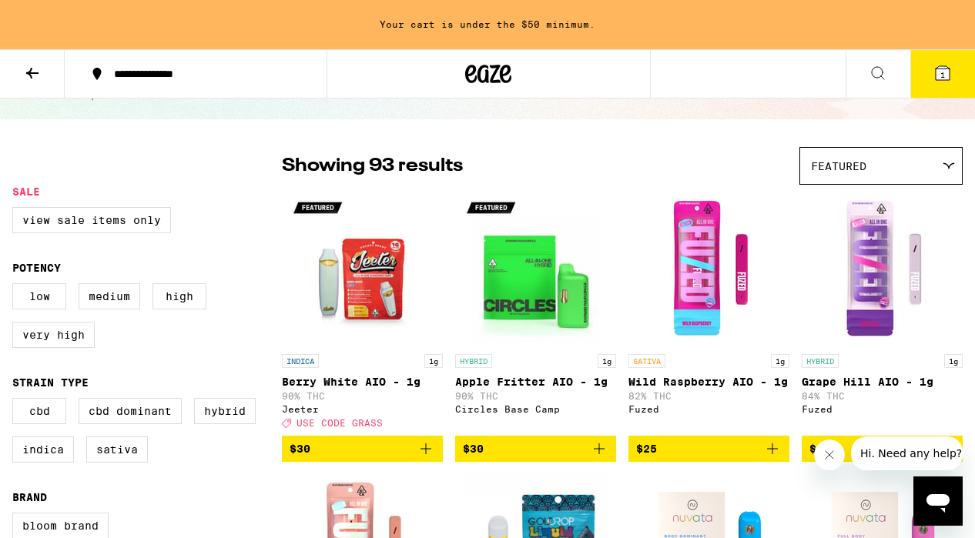
click at [226, 423] on label "Hybrid" at bounding box center [225, 411] width 62 height 26
click at [16, 401] on input "Hybrid" at bounding box center [15, 400] width 1 height 1
checkbox input "true"
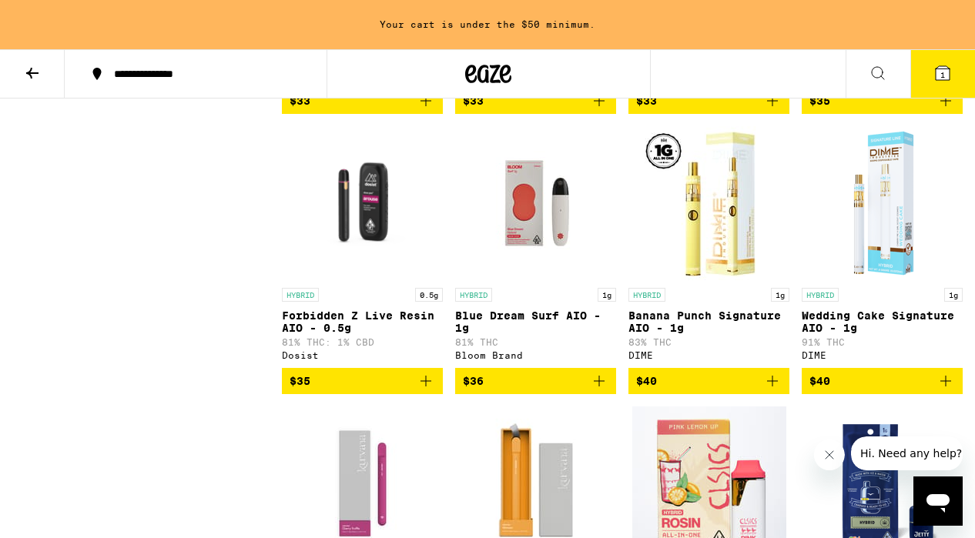
scroll to position [1834, 0]
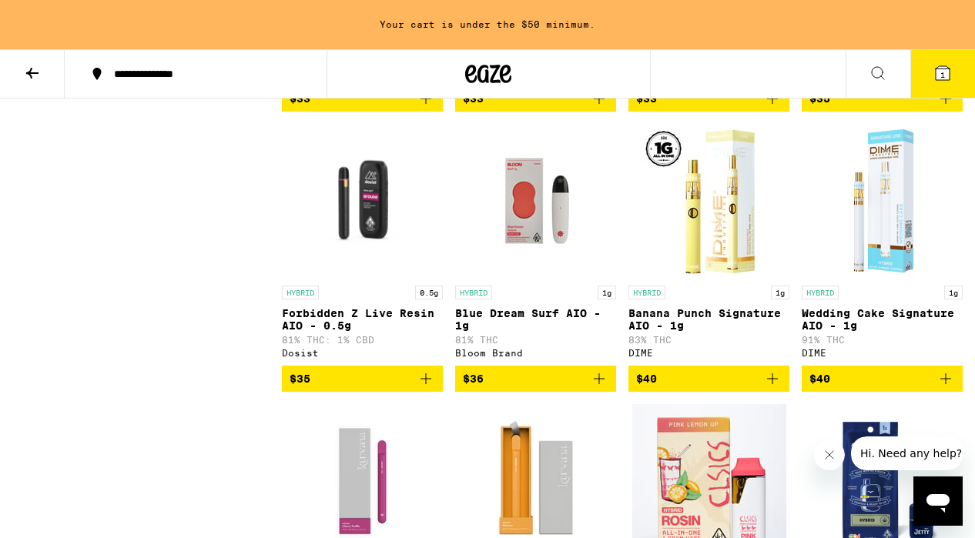
click at [542, 332] on p "Blue Dream Surf AIO - 1g" at bounding box center [535, 319] width 161 height 25
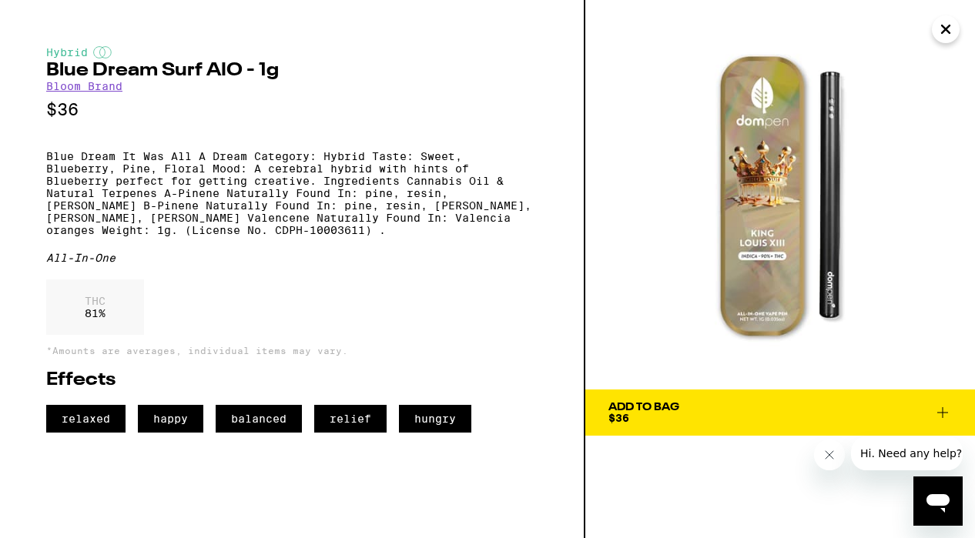
click at [847, 406] on span "Add To Bag $36" at bounding box center [779, 413] width 343 height 22
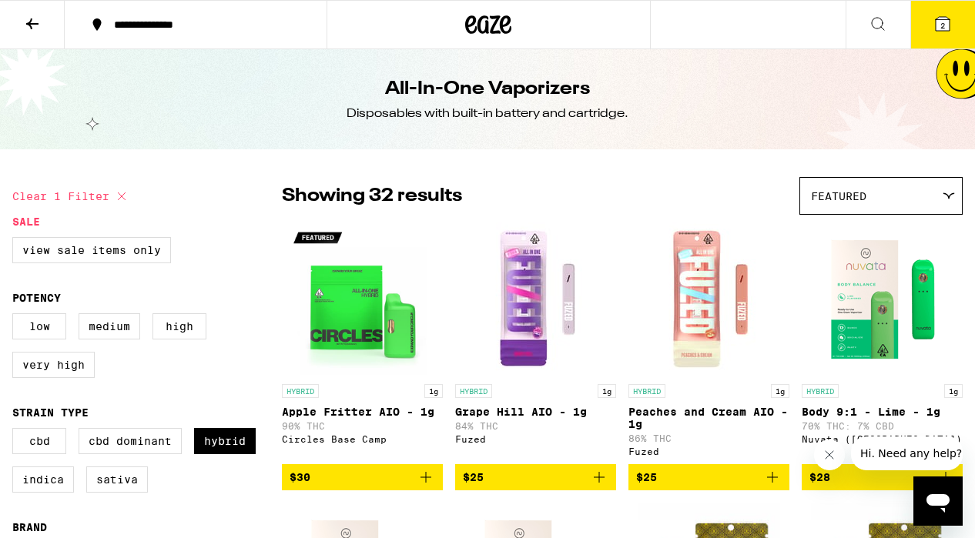
click at [26, 26] on icon at bounding box center [32, 24] width 18 height 18
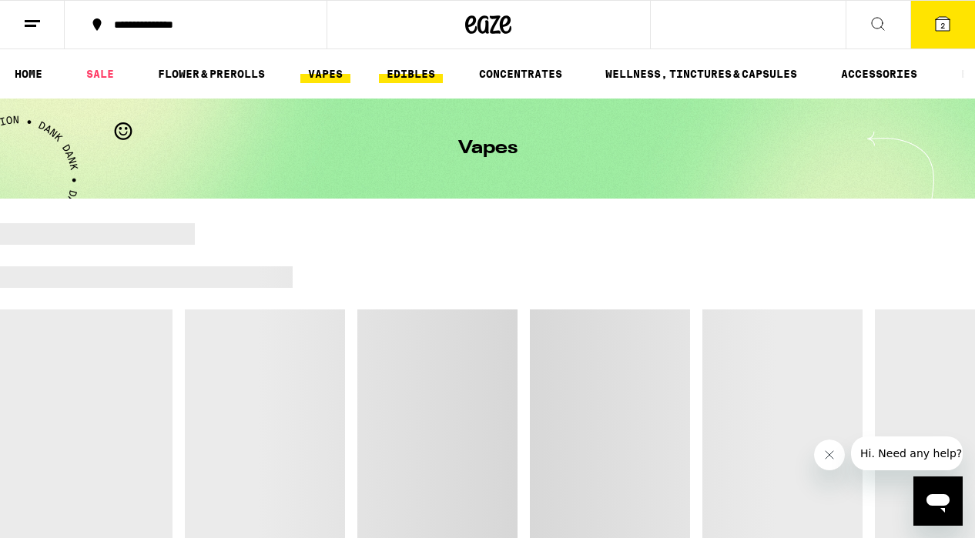
click at [398, 71] on link "EDIBLES" at bounding box center [411, 74] width 64 height 18
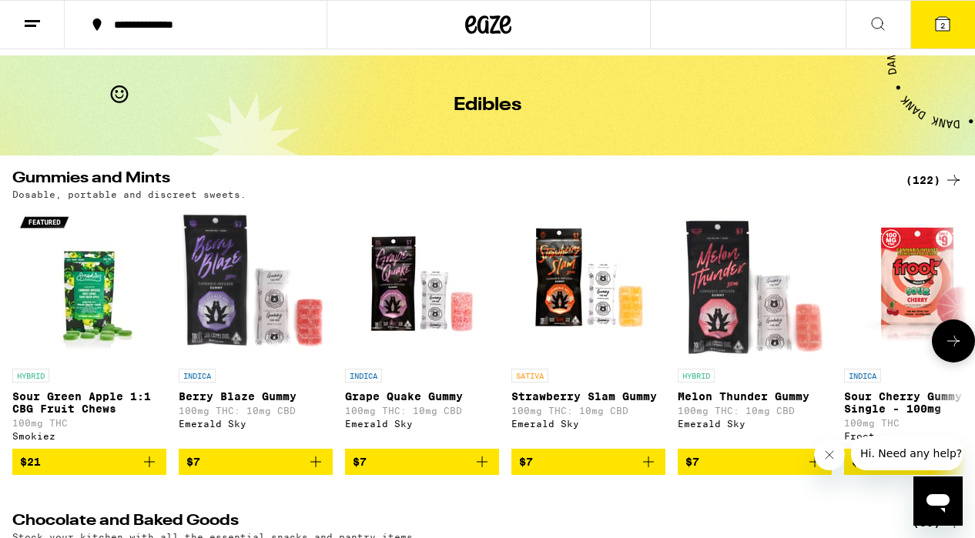
scroll to position [48, 0]
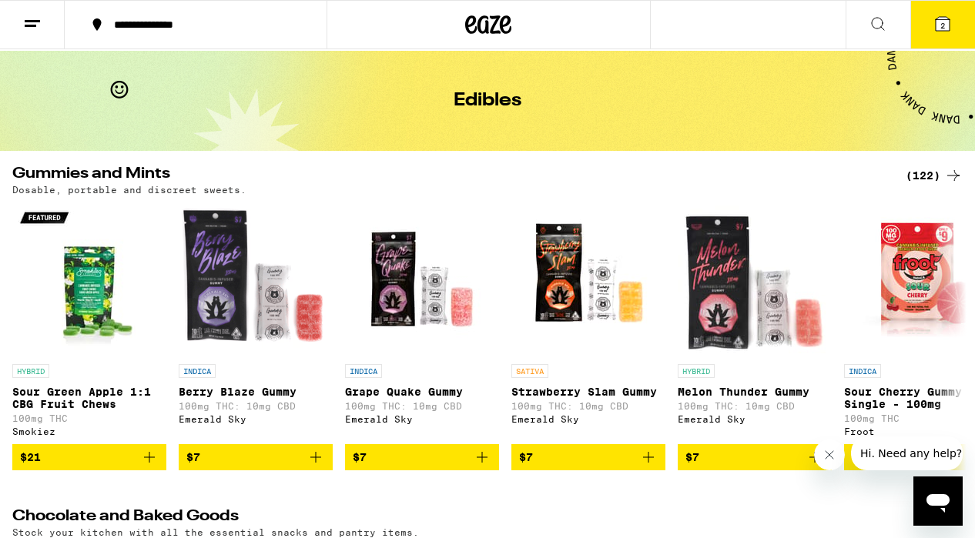
click at [911, 172] on div "(122)" at bounding box center [934, 175] width 57 height 18
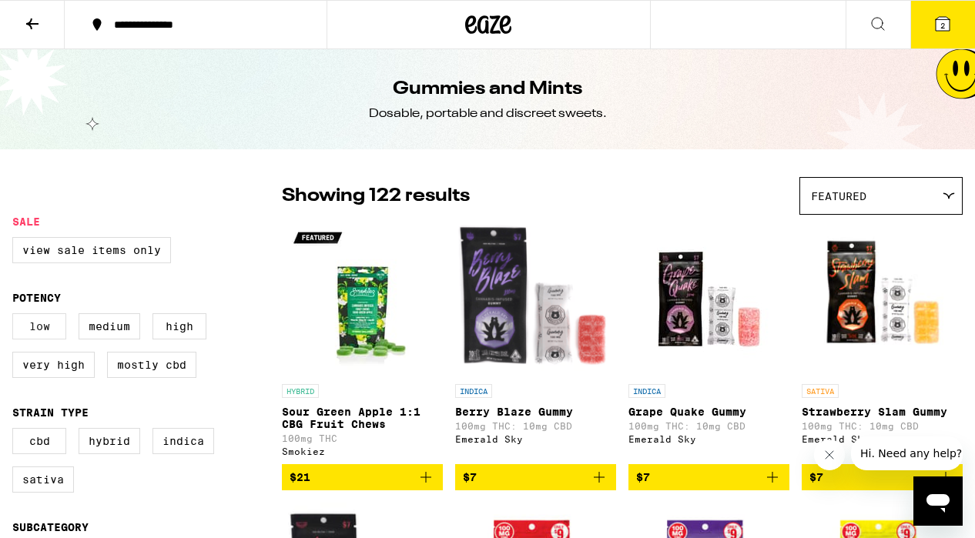
click at [49, 333] on label "Low" at bounding box center [39, 326] width 54 height 26
click at [16, 317] on input "Low" at bounding box center [15, 316] width 1 height 1
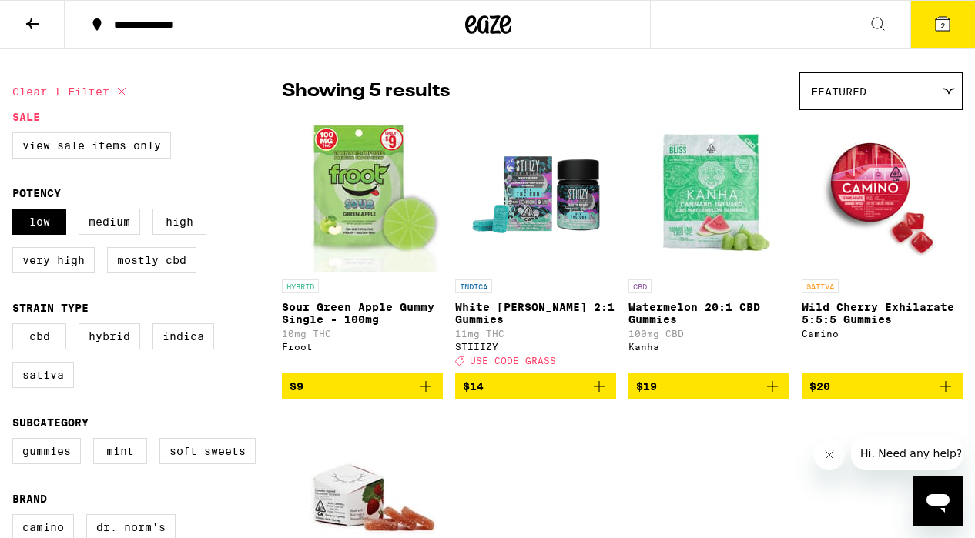
scroll to position [106, 0]
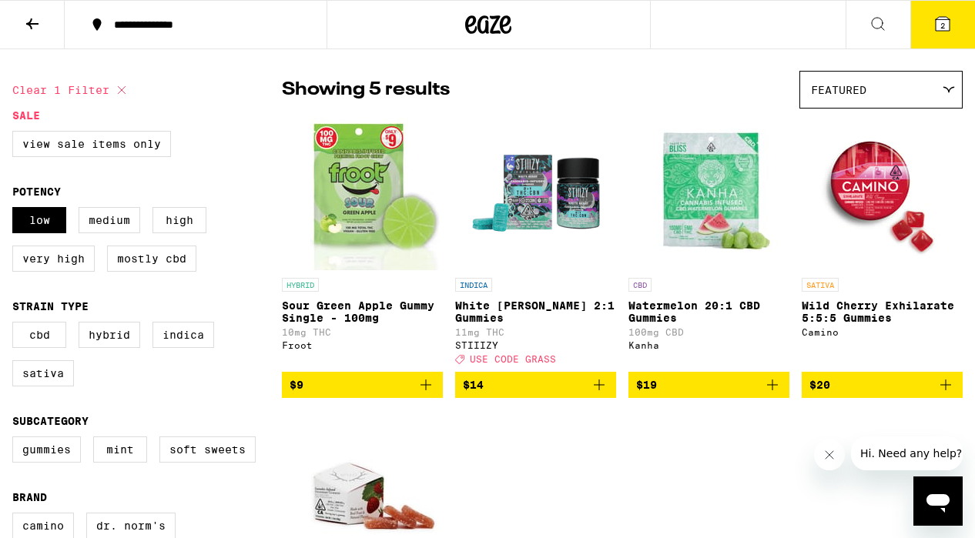
click at [869, 306] on p "Wild Cherry Exhilarate 5:5:5 Gummies" at bounding box center [882, 312] width 161 height 25
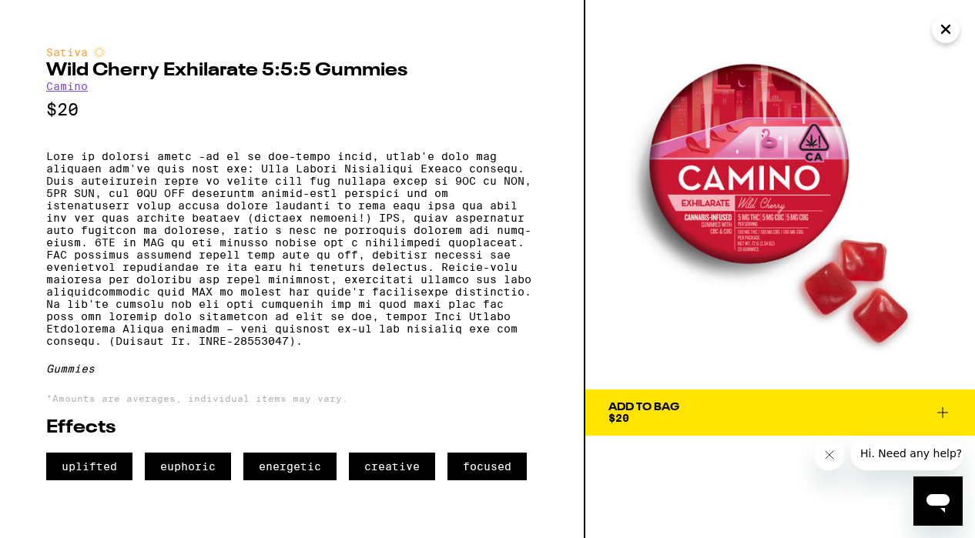
click at [892, 400] on button "Add To Bag $20" at bounding box center [780, 413] width 390 height 46
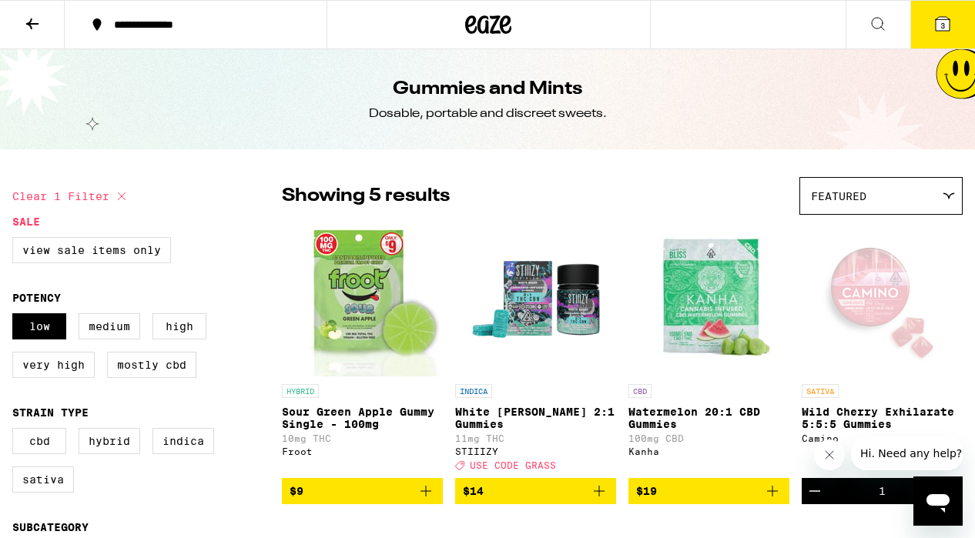
click at [122, 196] on icon at bounding box center [122, 197] width 8 height 8
checkbox input "false"
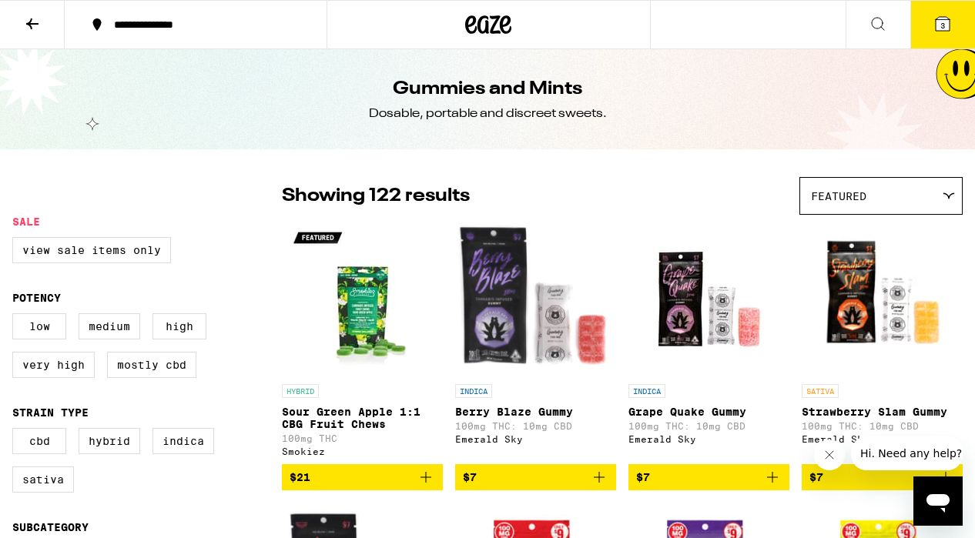
click at [29, 21] on icon at bounding box center [32, 23] width 12 height 11
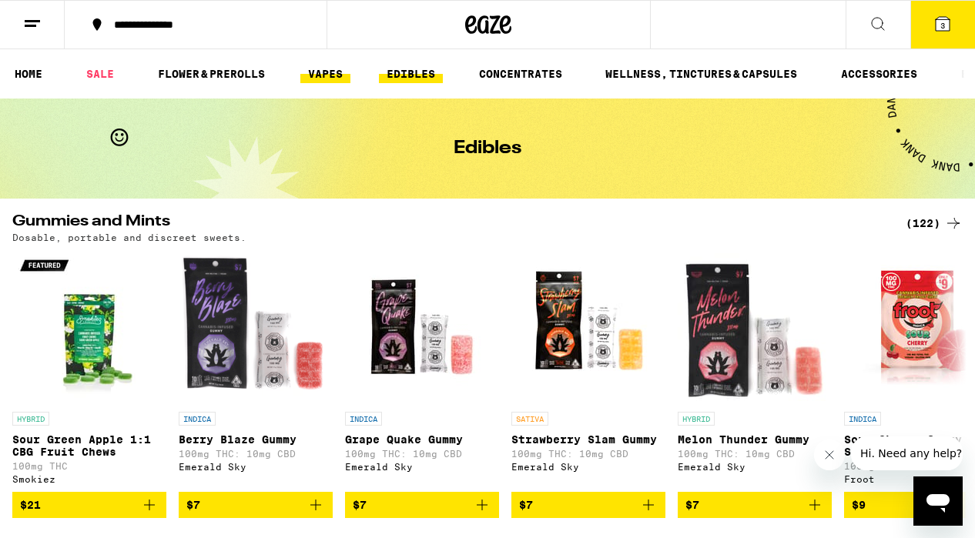
click at [323, 69] on link "VAPES" at bounding box center [325, 74] width 50 height 18
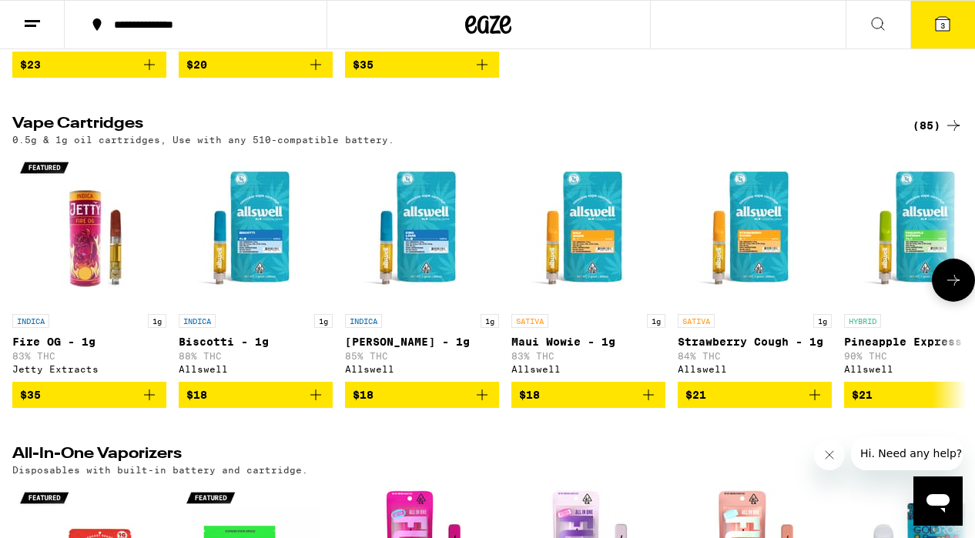
scroll to position [399, 0]
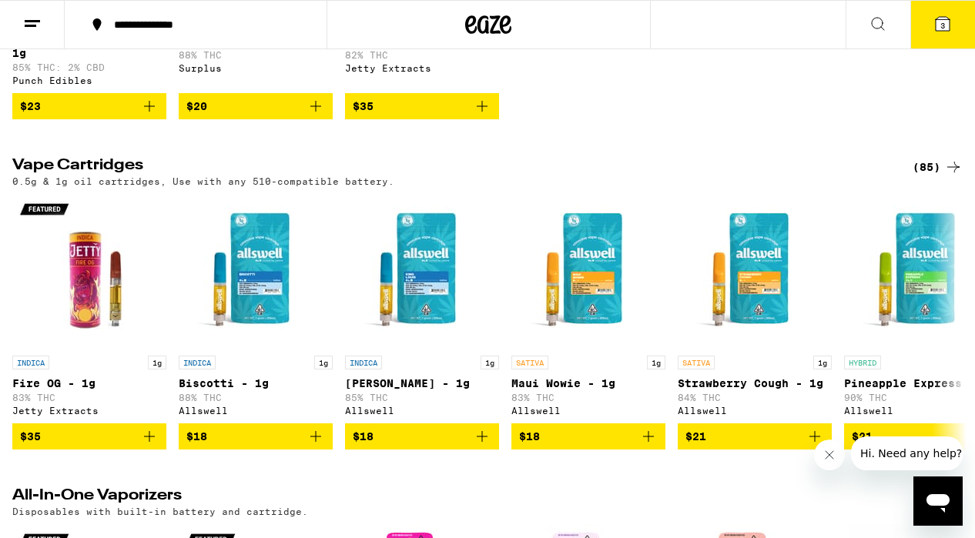
click at [936, 158] on div "(85)" at bounding box center [938, 167] width 50 height 18
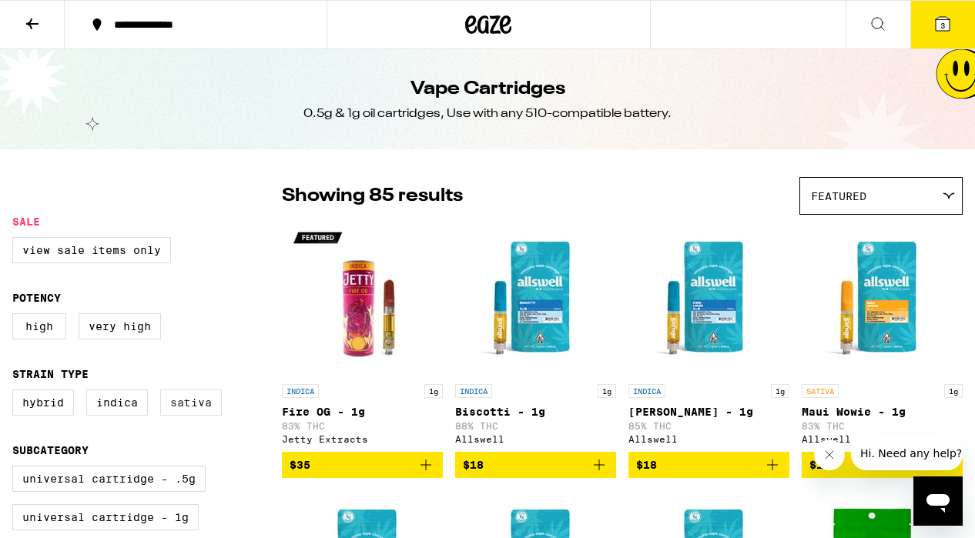
click at [209, 414] on label "Sativa" at bounding box center [191, 403] width 62 height 26
click at [16, 393] on input "Sativa" at bounding box center [15, 392] width 1 height 1
checkbox input "true"
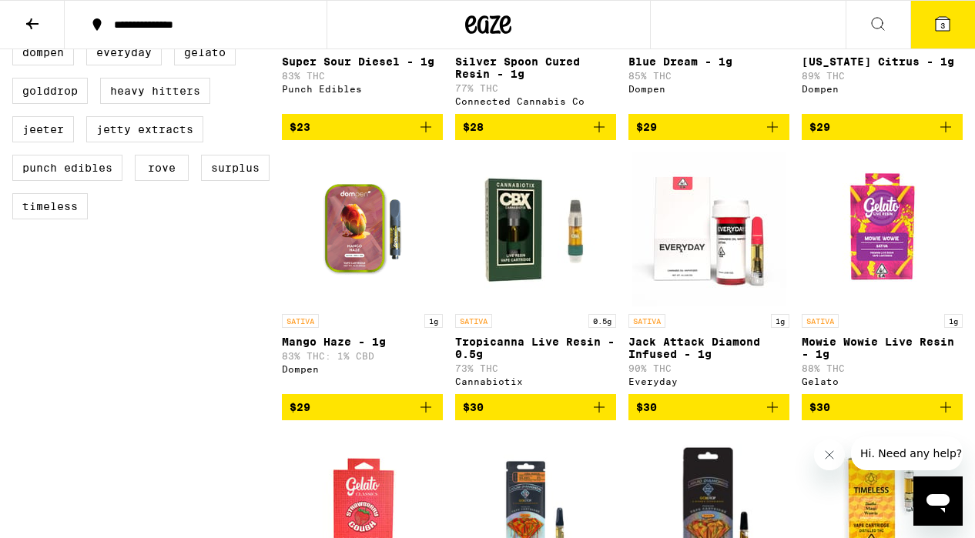
scroll to position [625, 0]
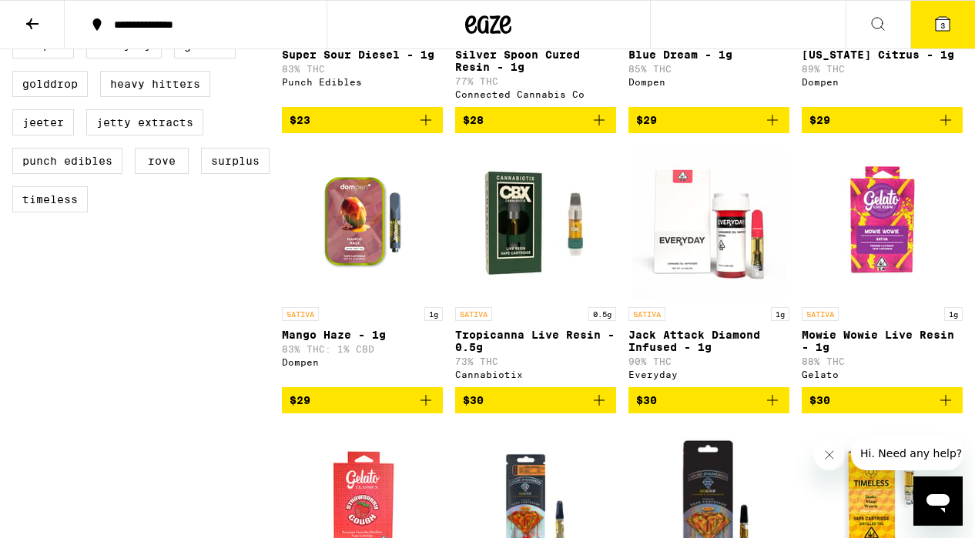
click at [687, 353] on p "Jack Attack Diamond Infused - 1g" at bounding box center [708, 341] width 161 height 25
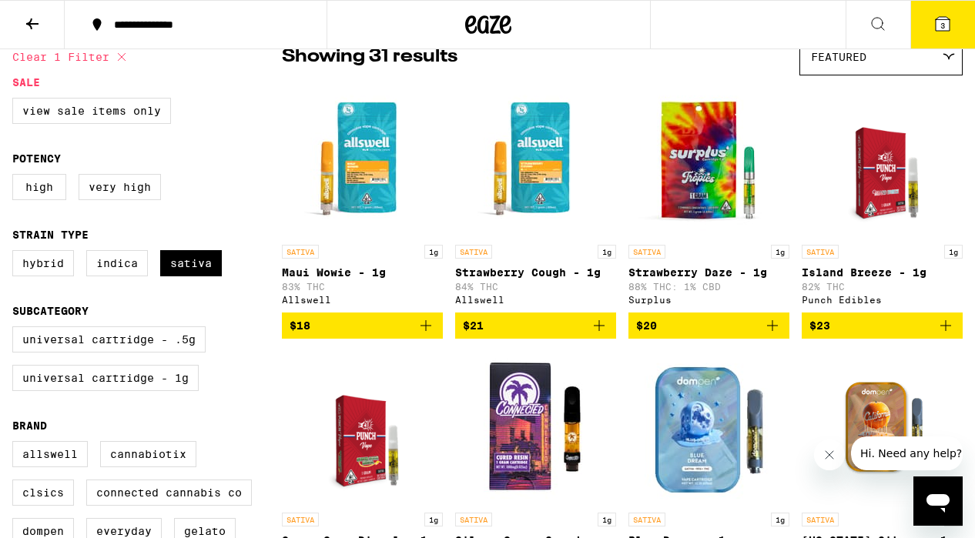
scroll to position [154, 0]
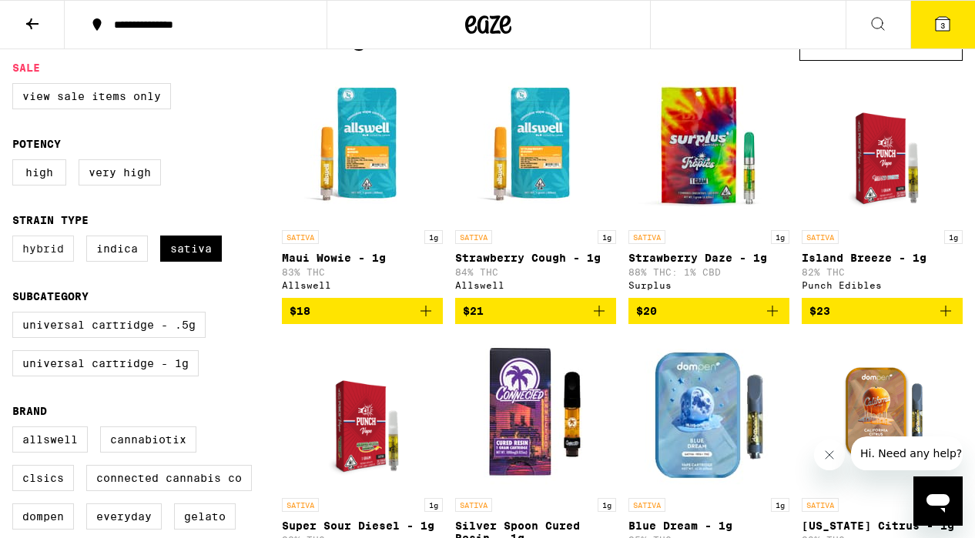
click at [49, 260] on label "Hybrid" at bounding box center [43, 249] width 62 height 26
click at [16, 239] on input "Hybrid" at bounding box center [15, 238] width 1 height 1
checkbox input "true"
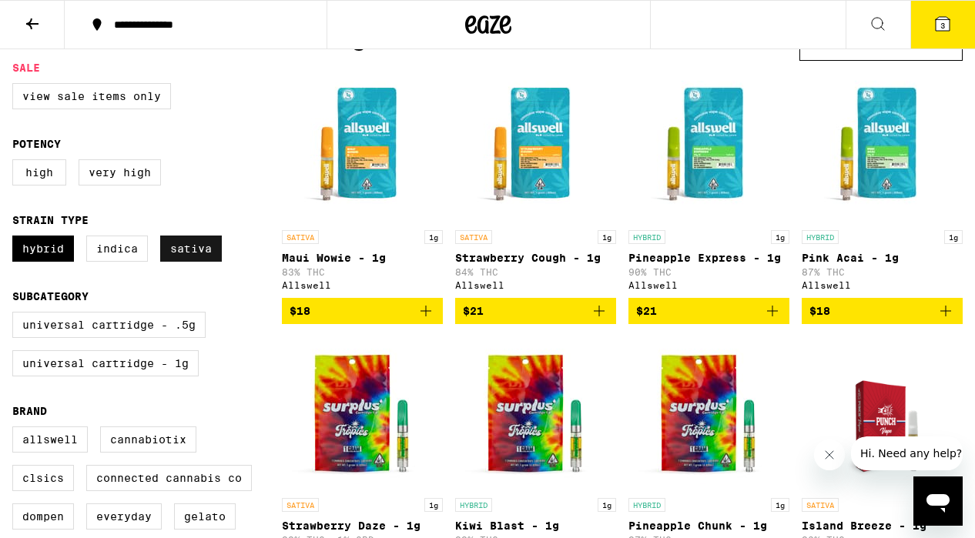
click at [196, 261] on label "Sativa" at bounding box center [191, 249] width 62 height 26
click at [16, 239] on input "Sativa" at bounding box center [15, 238] width 1 height 1
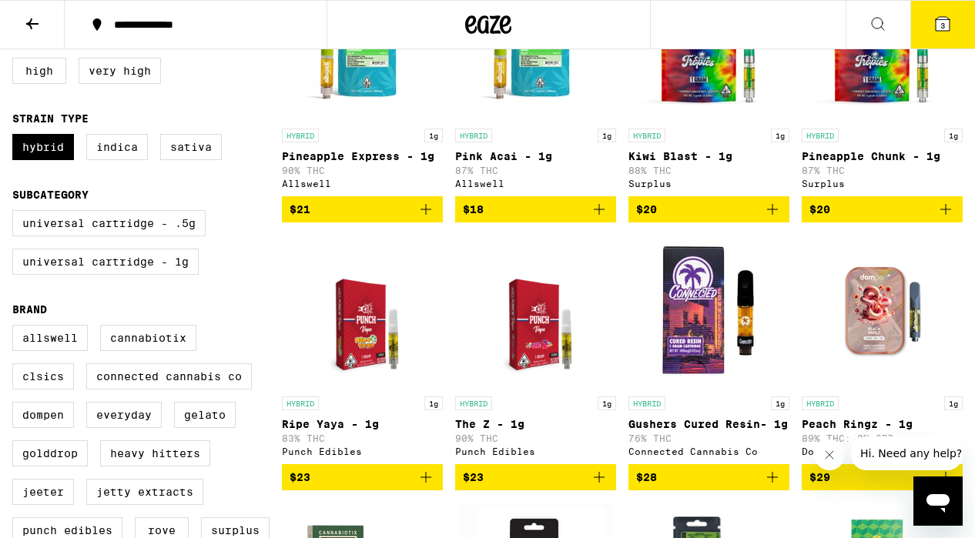
scroll to position [239, 0]
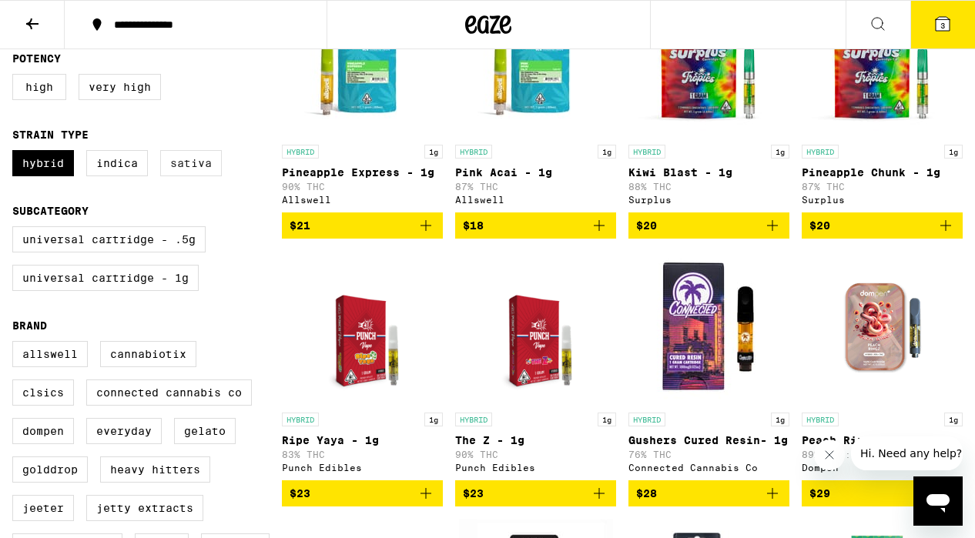
click at [207, 176] on label "Sativa" at bounding box center [191, 163] width 62 height 26
click at [16, 153] on input "Sativa" at bounding box center [15, 152] width 1 height 1
checkbox input "true"
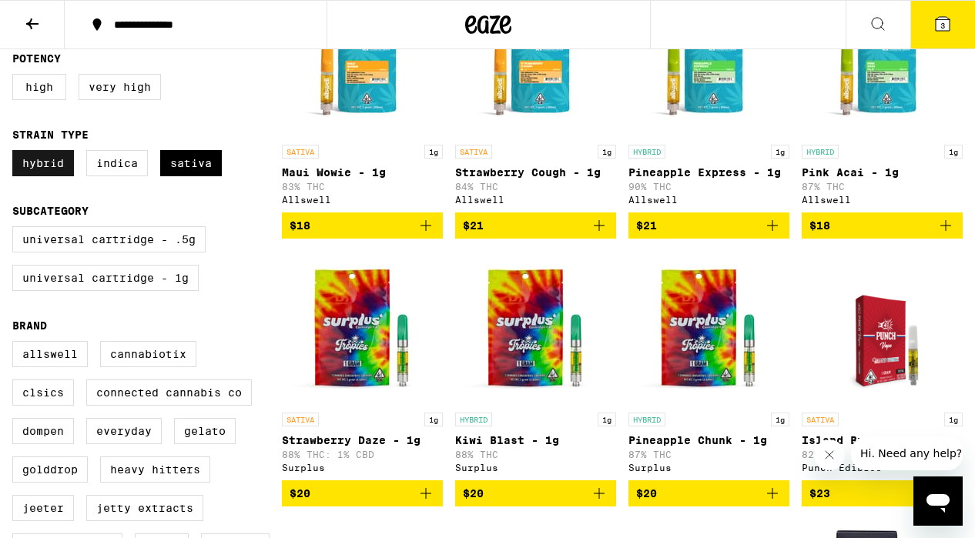
click at [46, 172] on label "Hybrid" at bounding box center [43, 163] width 62 height 26
click at [16, 153] on input "Hybrid" at bounding box center [15, 152] width 1 height 1
checkbox input "false"
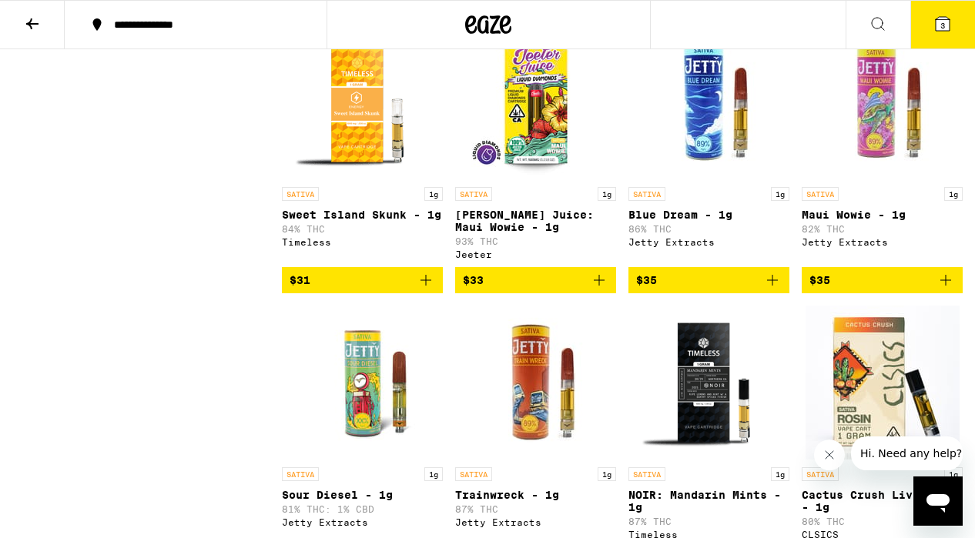
scroll to position [1305, 0]
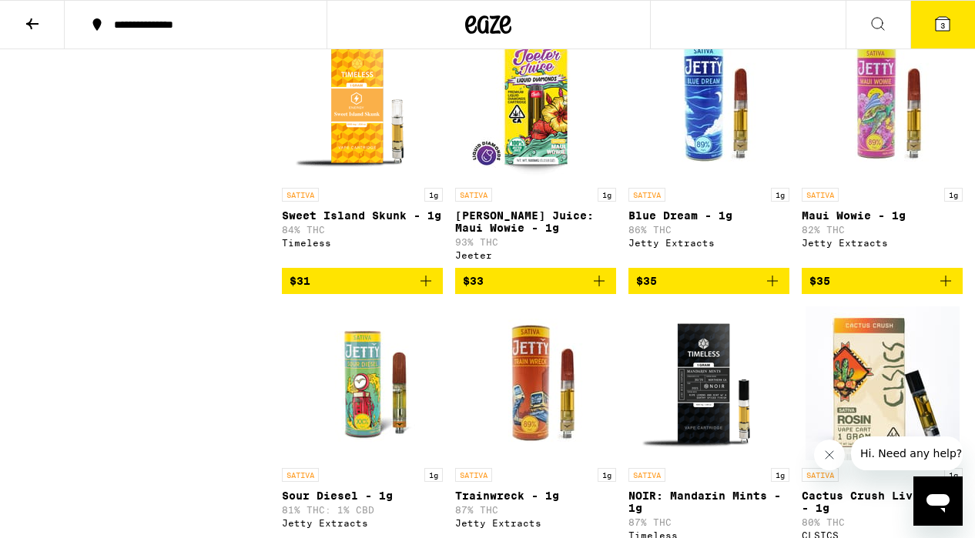
click at [884, 222] on p "Maui Wowie - 1g" at bounding box center [882, 215] width 161 height 12
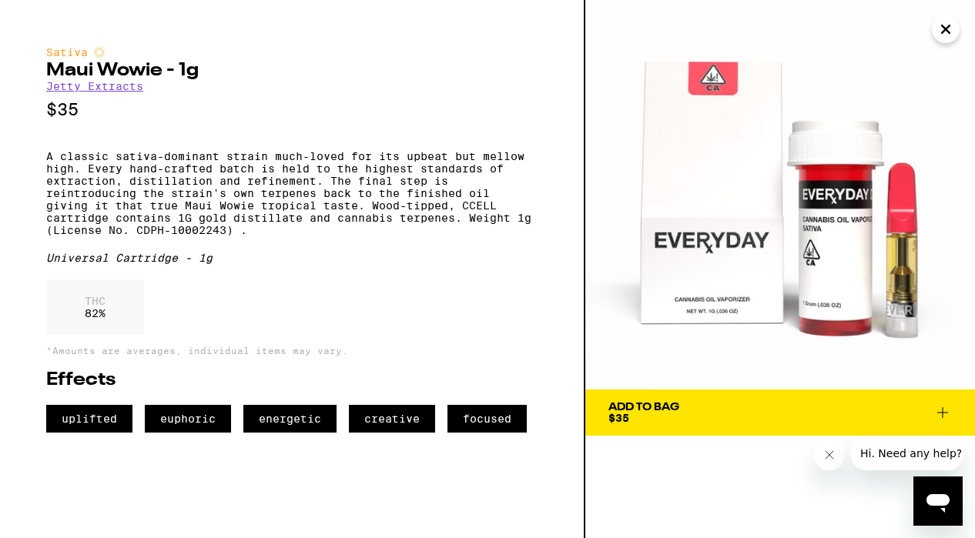
click at [655, 405] on div "Add To Bag" at bounding box center [643, 407] width 71 height 11
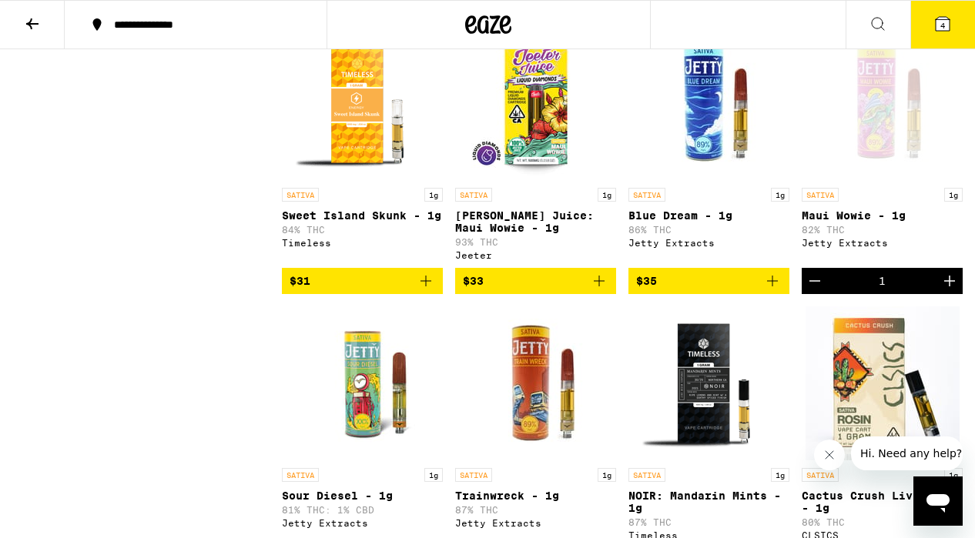
click at [947, 36] on button "4" at bounding box center [942, 25] width 65 height 48
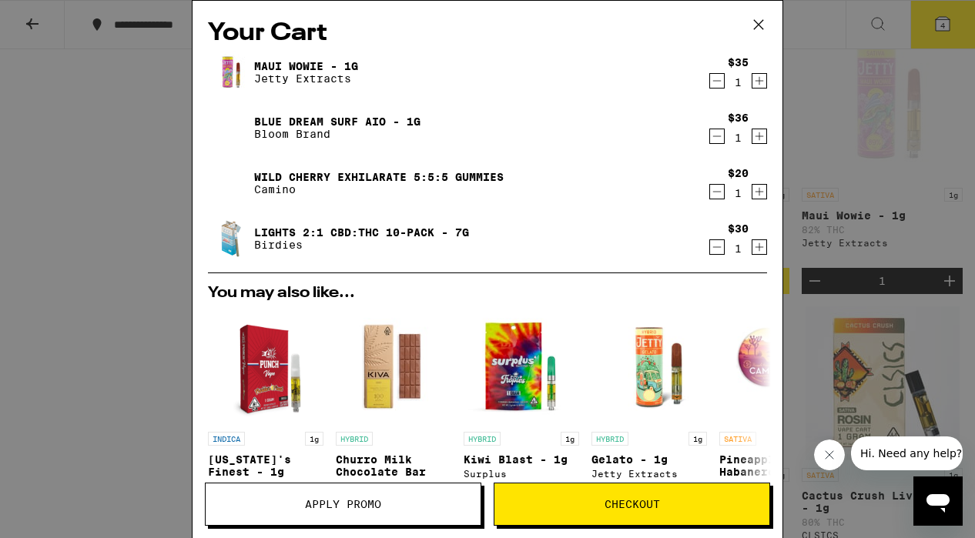
click at [759, 18] on icon at bounding box center [758, 24] width 23 height 23
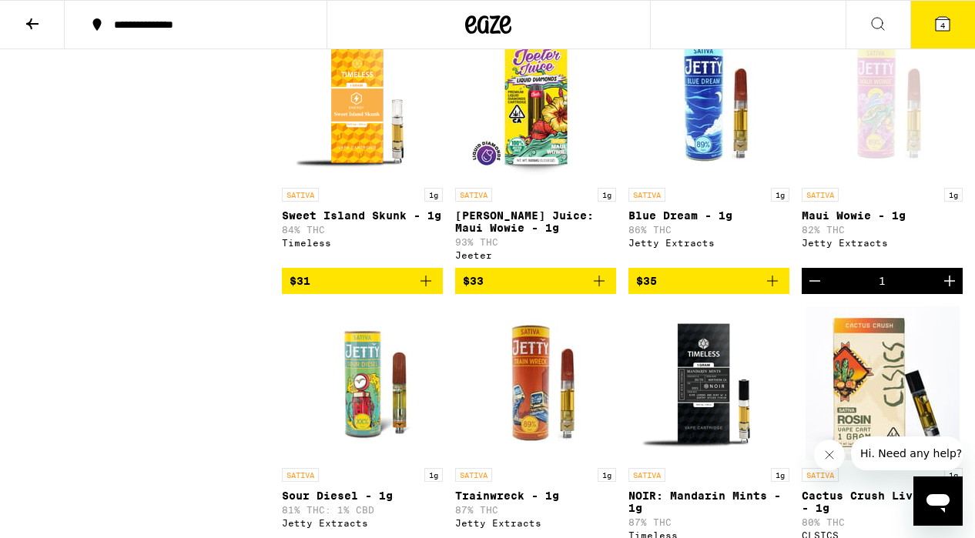
click at [42, 22] on button at bounding box center [32, 25] width 65 height 49
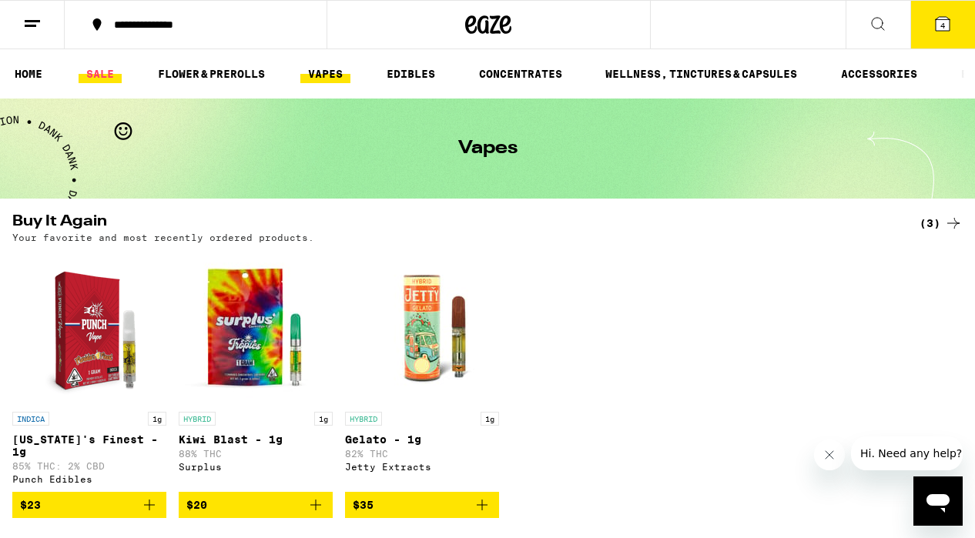
click at [103, 80] on link "SALE" at bounding box center [100, 74] width 43 height 18
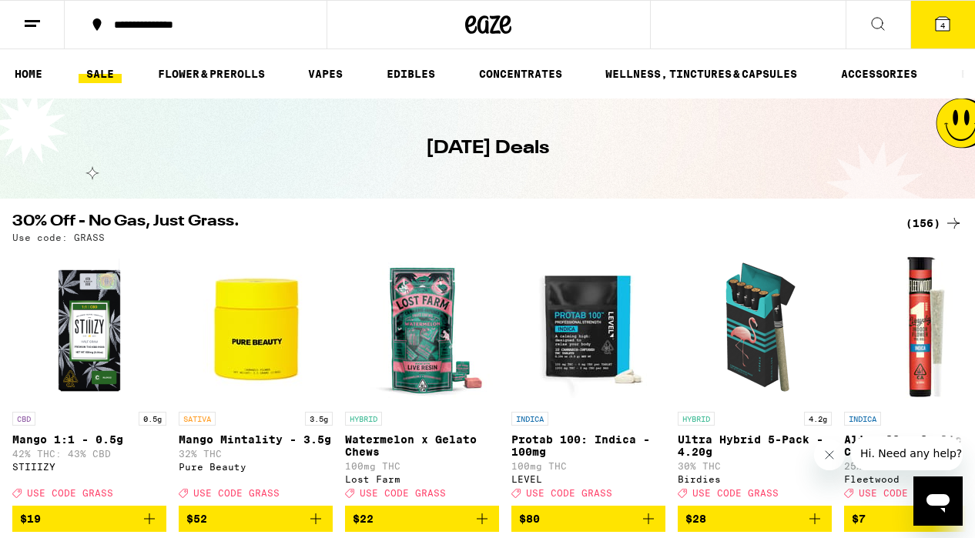
scroll to position [22, 0]
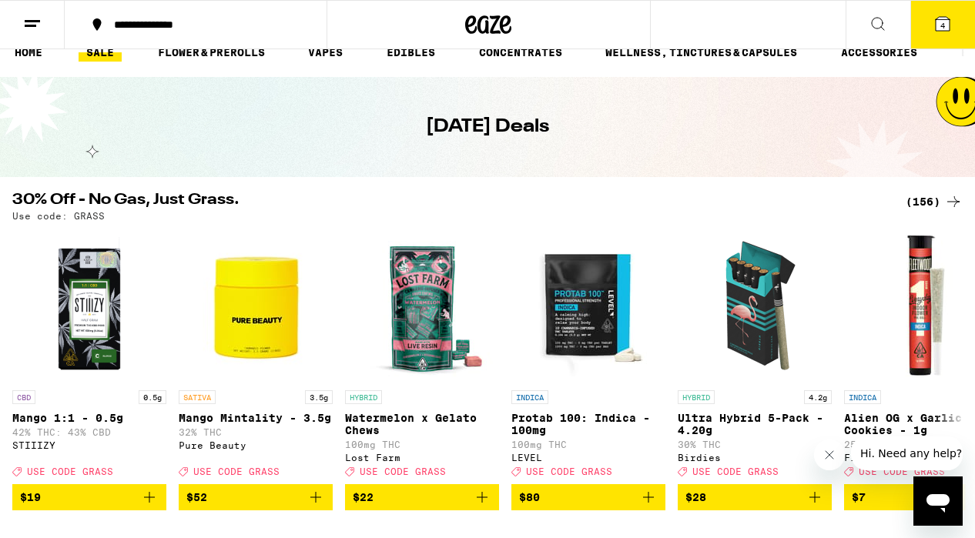
click at [933, 15] on icon at bounding box center [942, 24] width 18 height 18
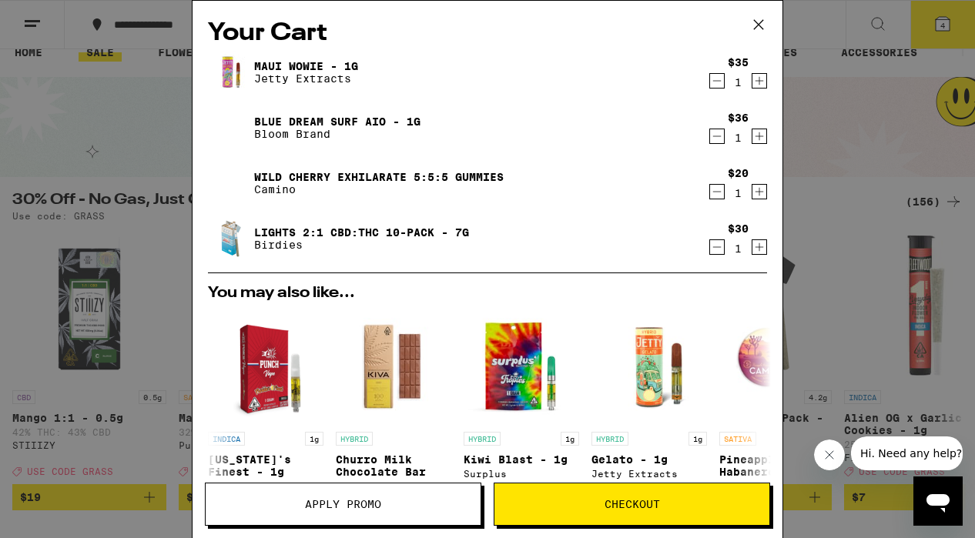
click at [380, 487] on button "Apply Promo" at bounding box center [343, 504] width 276 height 43
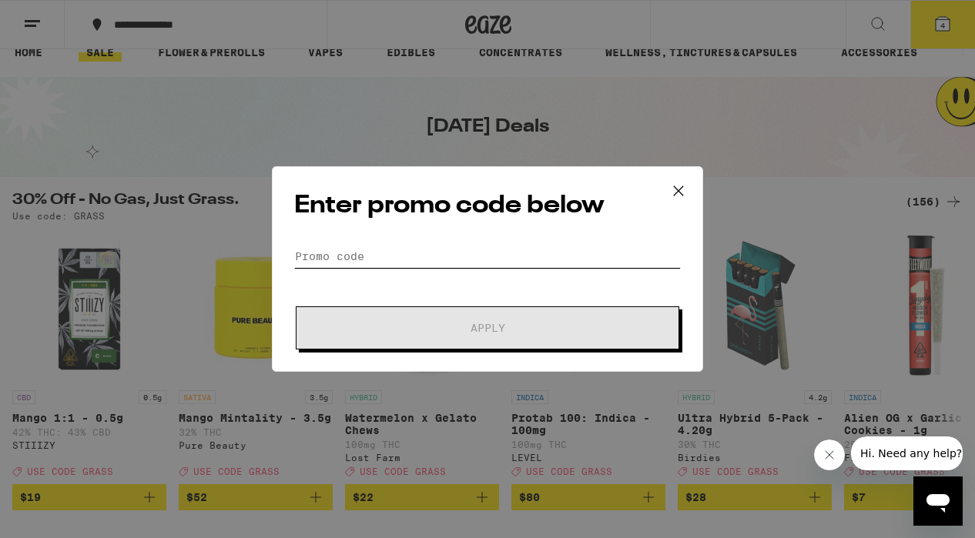
click at [443, 261] on input "Promo Code" at bounding box center [487, 256] width 387 height 23
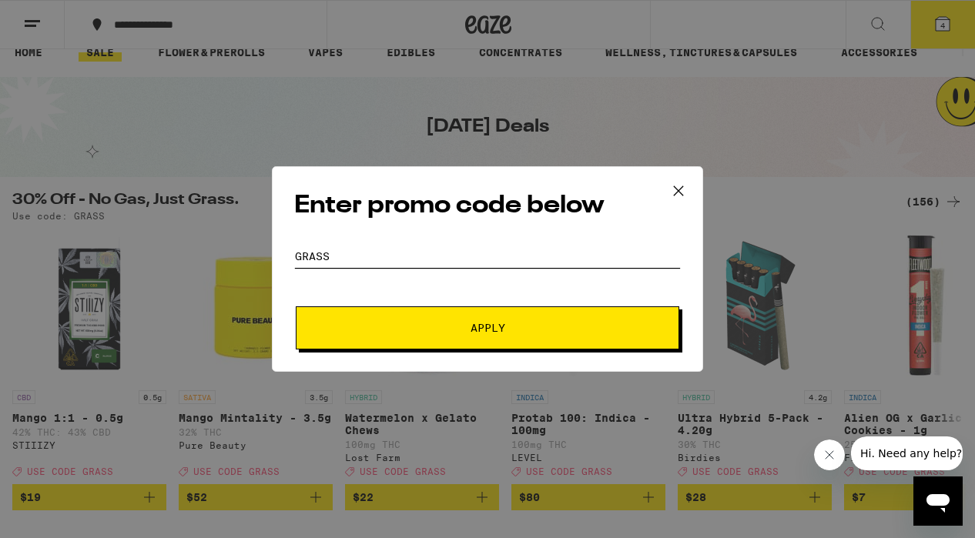
type input "GRASS"
click at [296, 306] on button "Apply" at bounding box center [487, 327] width 383 height 43
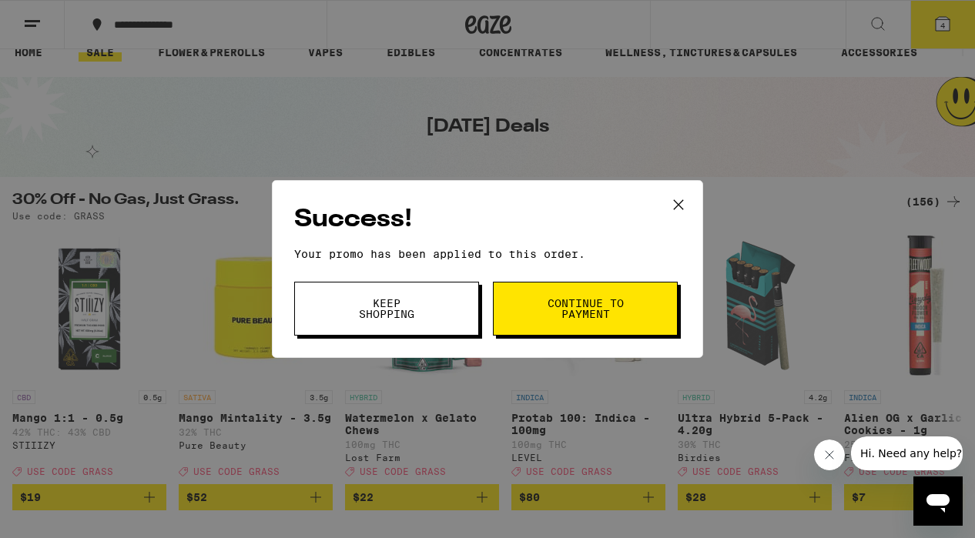
click at [562, 323] on button "Continue to payment" at bounding box center [585, 309] width 185 height 54
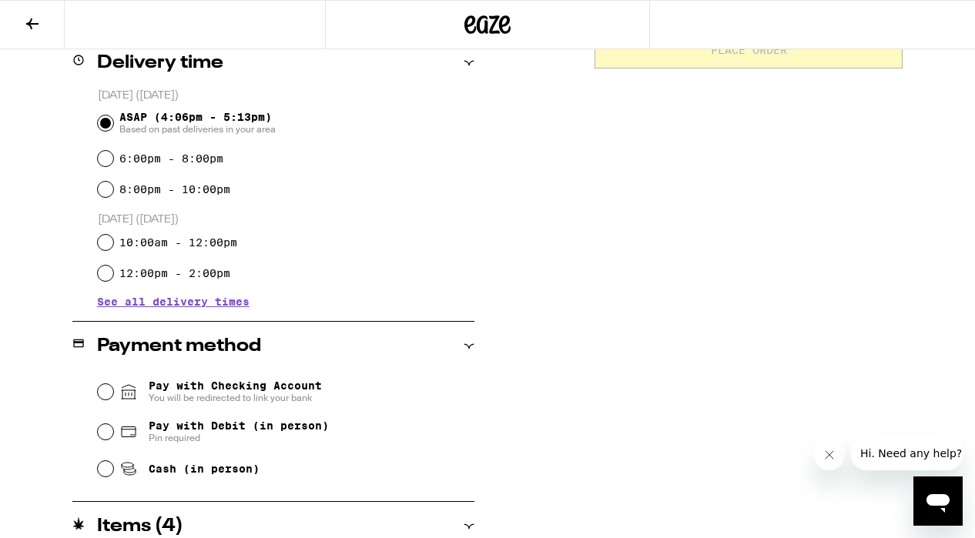
scroll to position [394, 0]
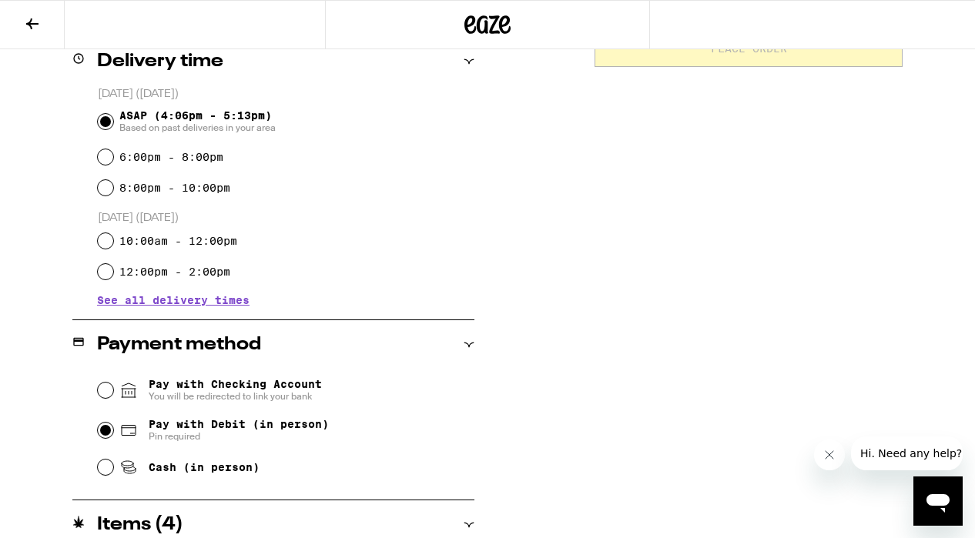
click at [102, 434] on input "Pay with Debit (in person) Pin required" at bounding box center [105, 430] width 15 height 15
radio input "true"
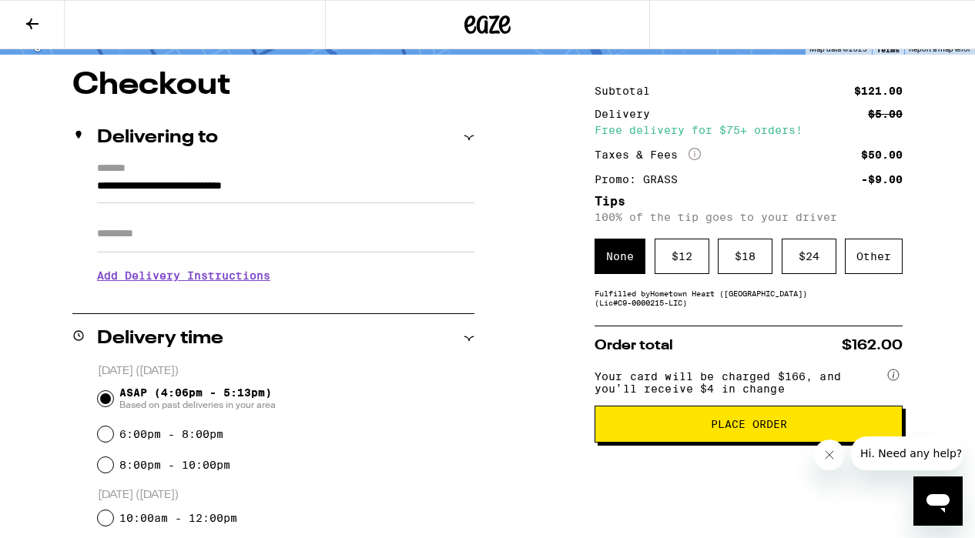
scroll to position [125, 0]
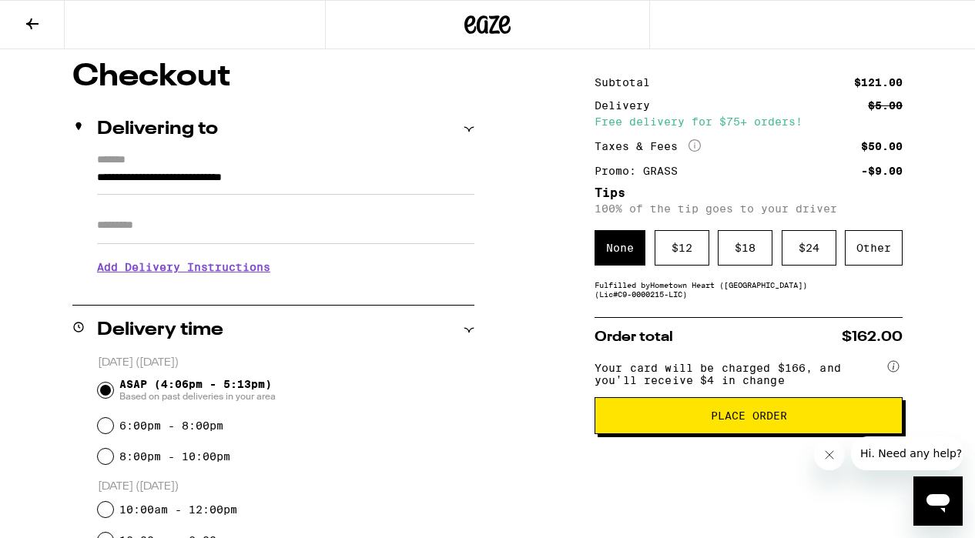
click at [693, 296] on div "Fulfilled by Hometown Heart ([GEOGRAPHIC_DATA]) (Lic# C9-0000215-LIC )" at bounding box center [748, 289] width 308 height 18
click at [868, 253] on div "Other" at bounding box center [874, 247] width 58 height 35
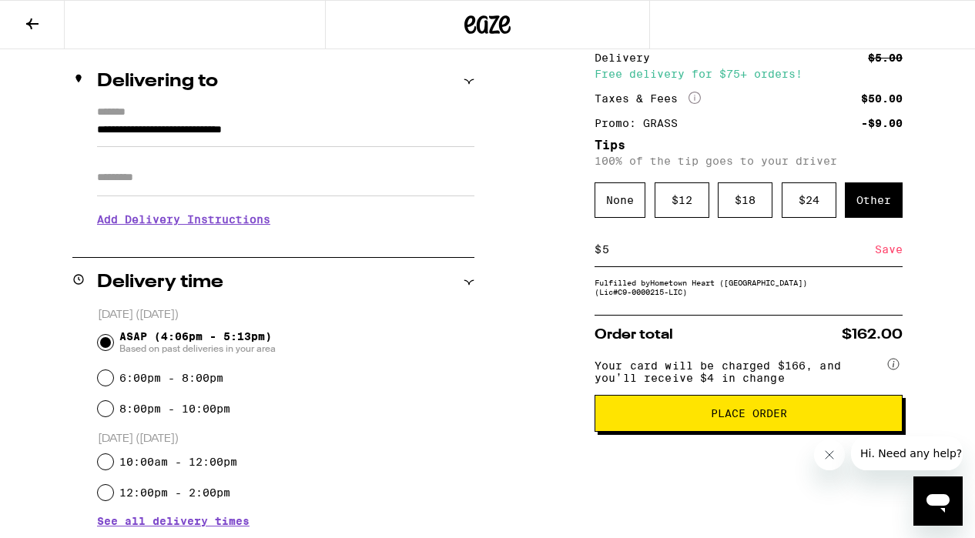
scroll to position [174, 0]
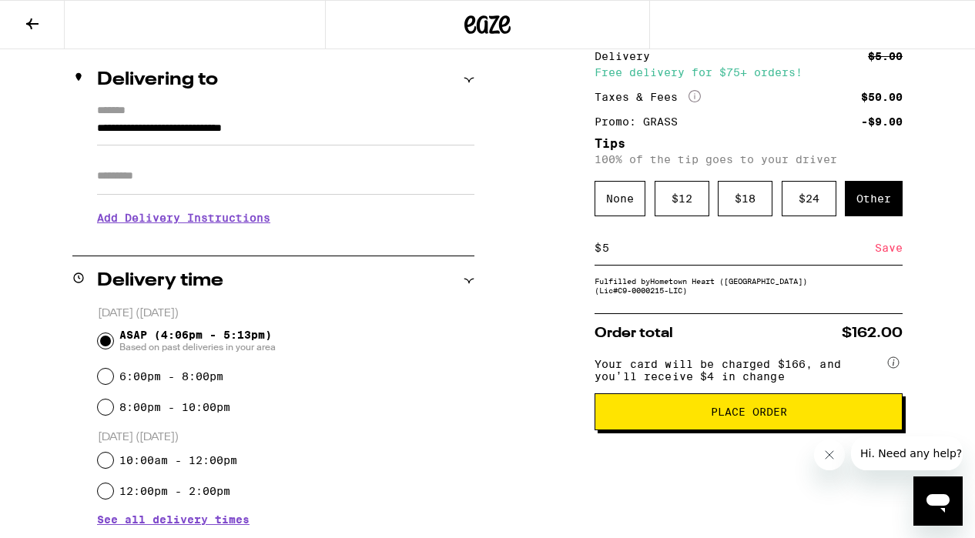
type input "5"
click at [698, 417] on span "Place Order" at bounding box center [749, 412] width 282 height 11
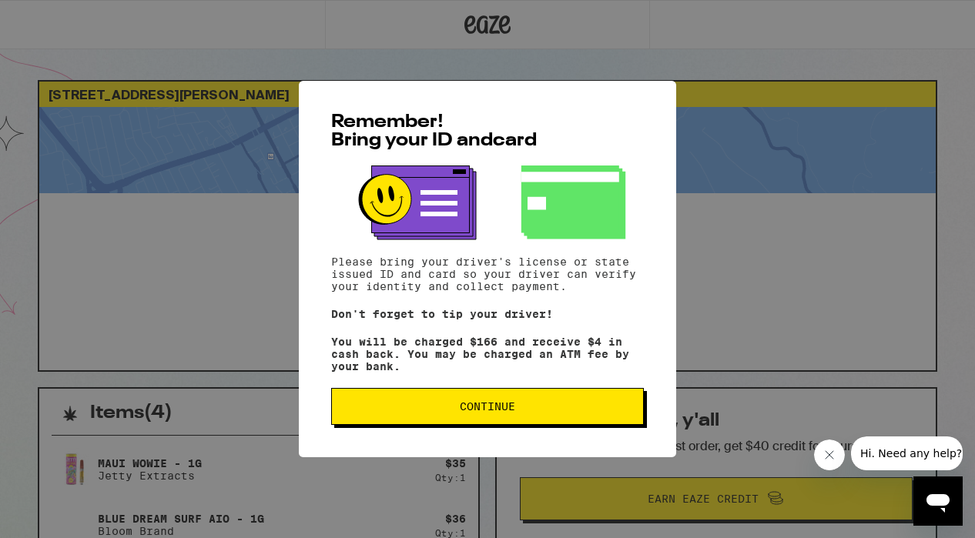
click at [469, 411] on span "Continue" at bounding box center [487, 406] width 55 height 11
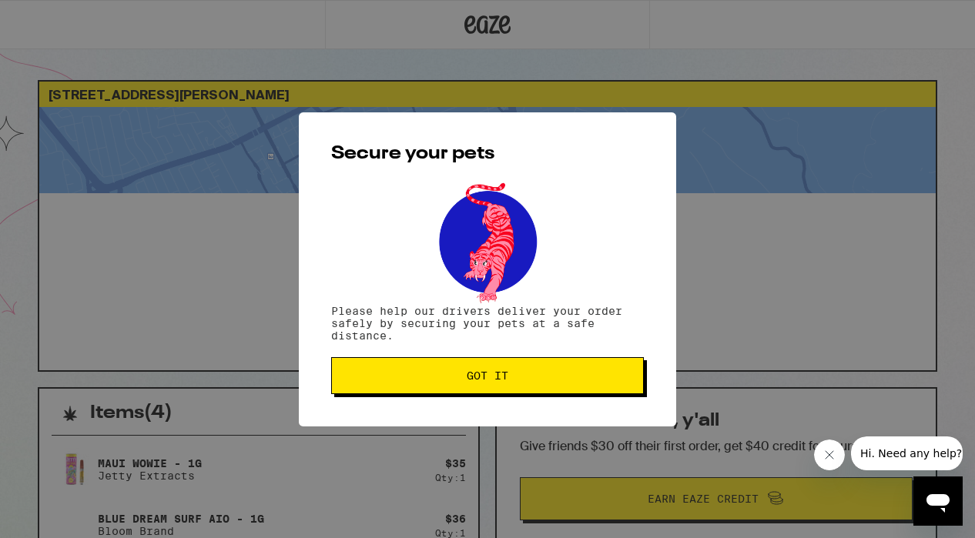
click at [463, 374] on span "Got it" at bounding box center [487, 375] width 286 height 11
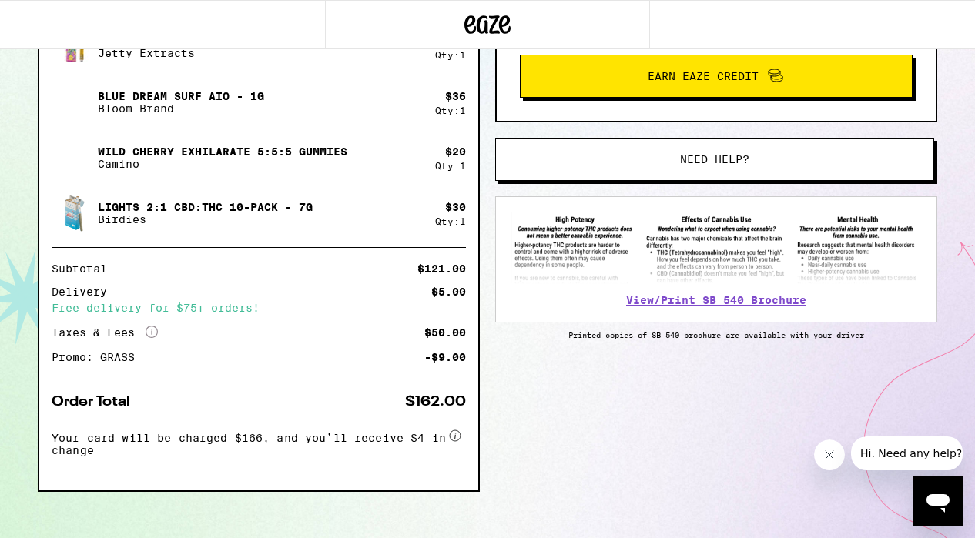
scroll to position [442, 0]
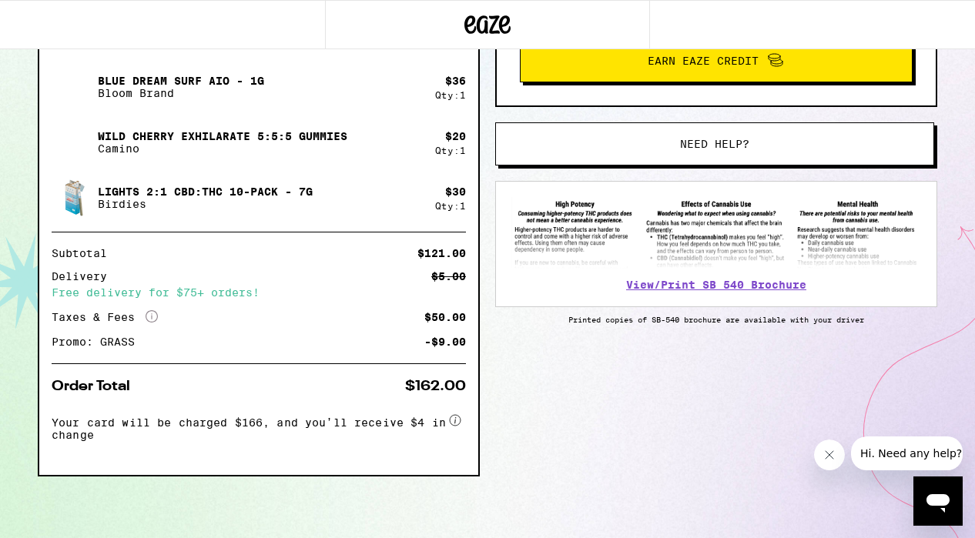
click at [172, 288] on div "Free delivery for $75+ orders!" at bounding box center [259, 292] width 414 height 11
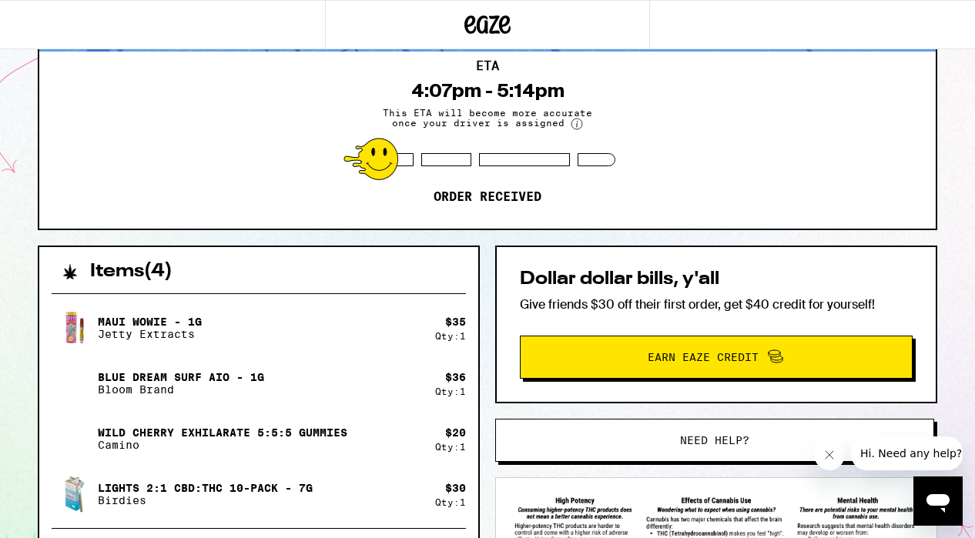
scroll to position [0, 0]
